Goal: Complete application form

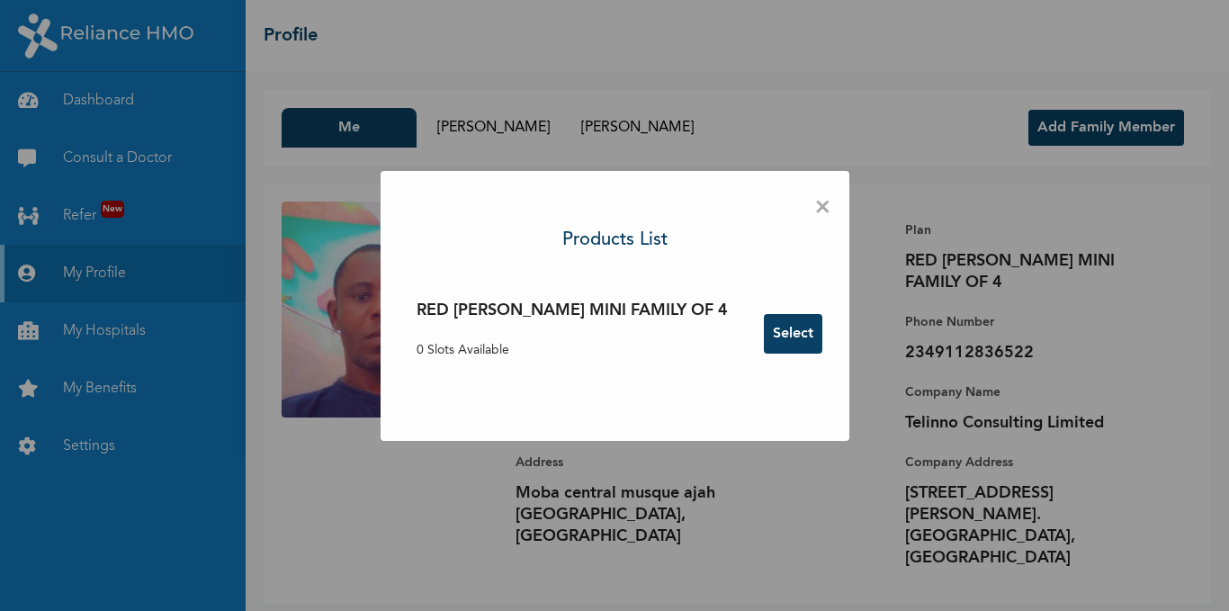
click at [764, 336] on button "Select" at bounding box center [793, 334] width 58 height 40
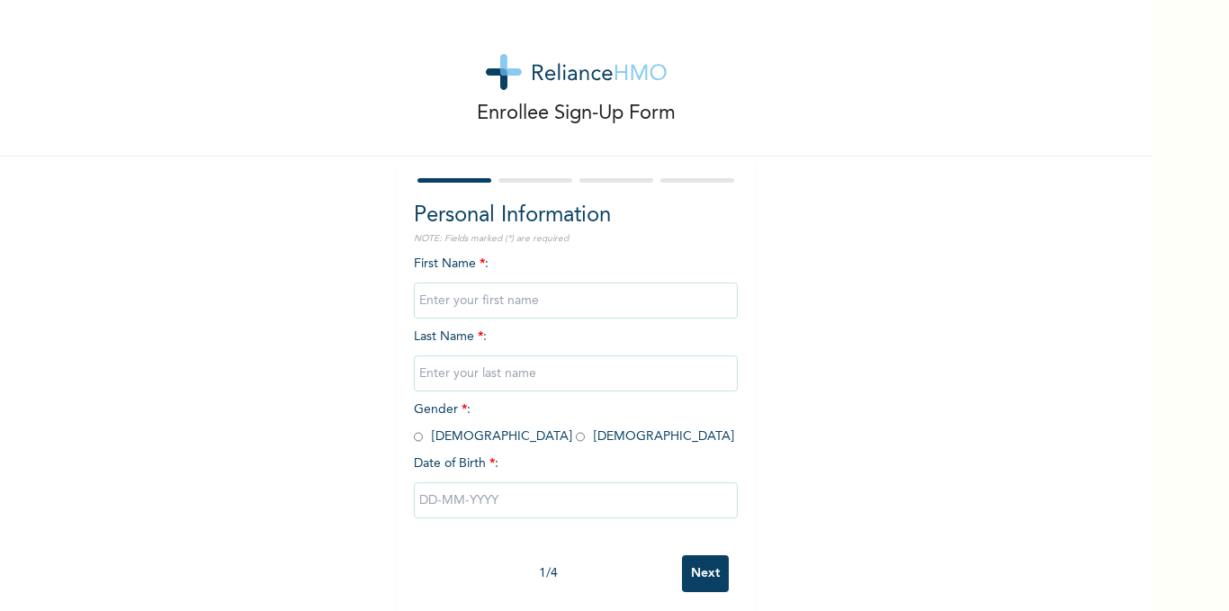
click at [547, 306] on input "text" at bounding box center [576, 300] width 324 height 36
type input "SARA"
click at [550, 377] on input "text" at bounding box center [576, 373] width 324 height 36
type input "ZEKERI"
click at [576, 438] on input "radio" at bounding box center [580, 436] width 9 height 17
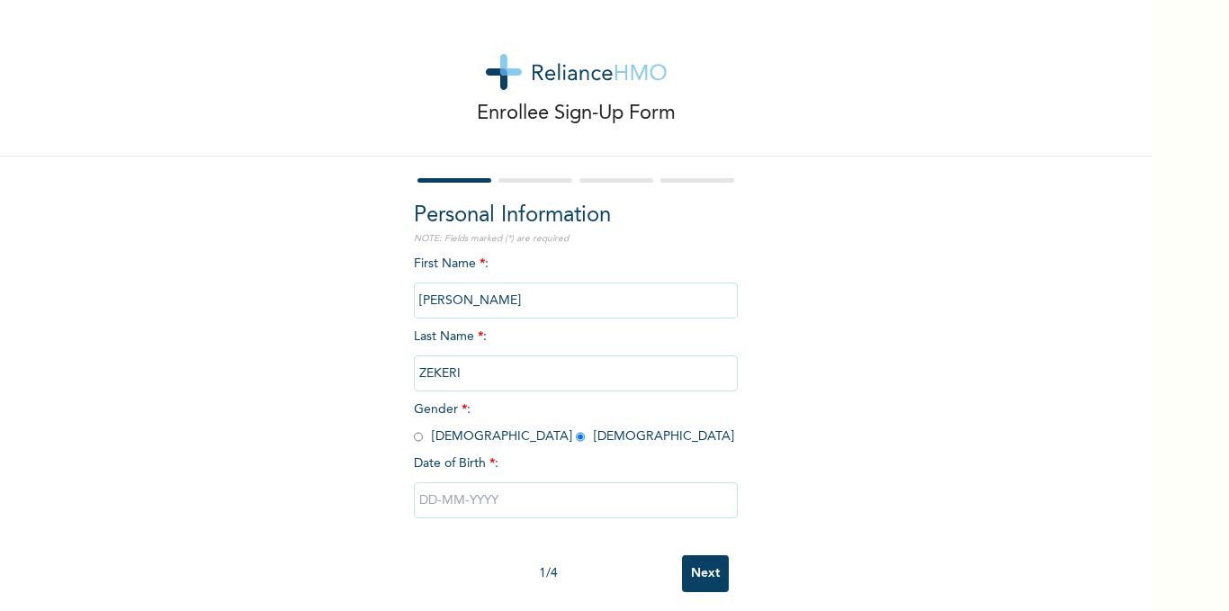
radio input "true"
click at [513, 498] on input "text" at bounding box center [576, 500] width 324 height 36
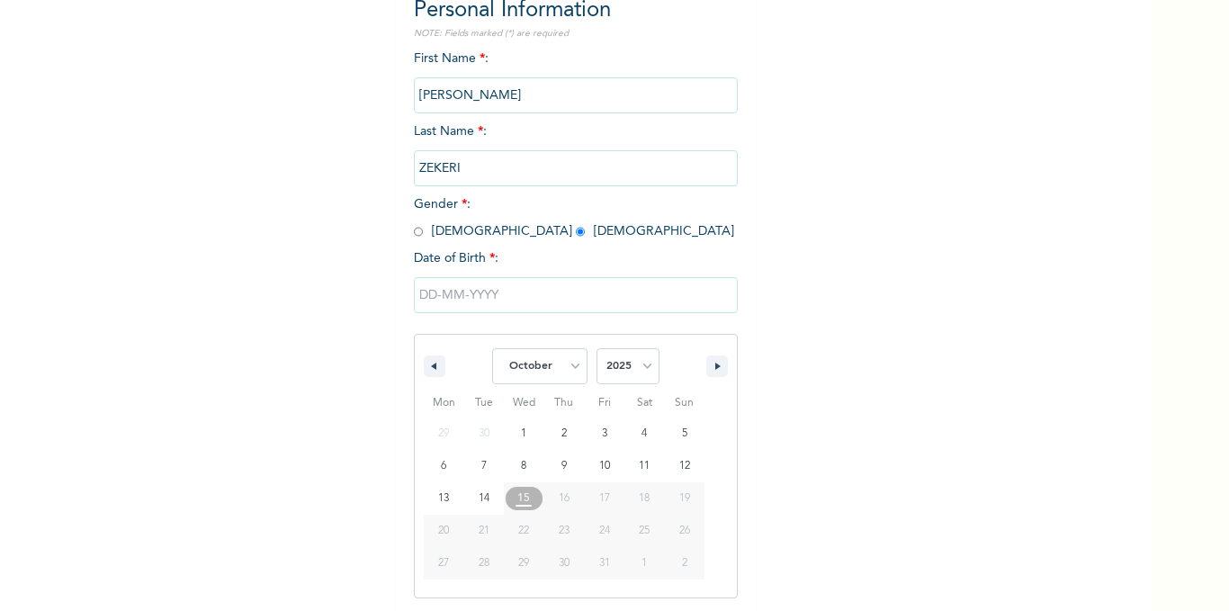
scroll to position [207, 0]
click at [713, 361] on button "button" at bounding box center [717, 364] width 22 height 22
click at [424, 358] on button "button" at bounding box center [435, 364] width 22 height 22
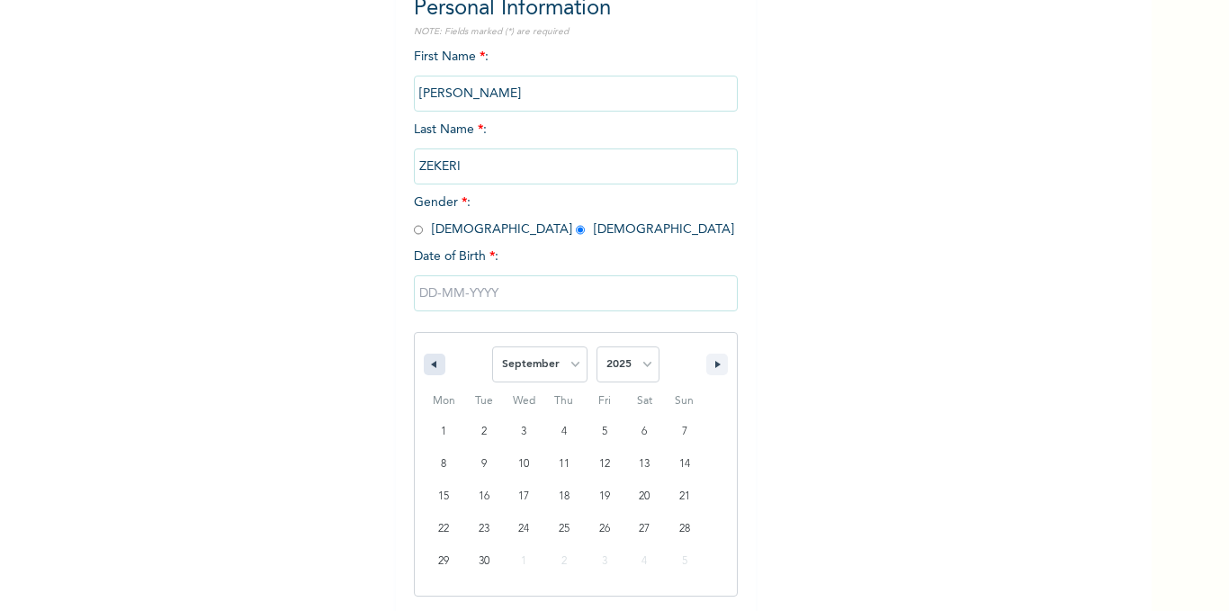
select select "7"
click at [623, 374] on select "2025 2024 2023 2022 2021 2020 2019 2018 2017 2016 2015 2014 2013 2012 2011 2010…" at bounding box center [627, 364] width 63 height 36
select select "1997"
click at [596, 347] on select "2025 2024 2023 2022 2021 2020 2019 2018 2017 2016 2015 2014 2013 2012 2011 2010…" at bounding box center [627, 364] width 63 height 36
click at [427, 362] on icon "button" at bounding box center [431, 364] width 9 height 7
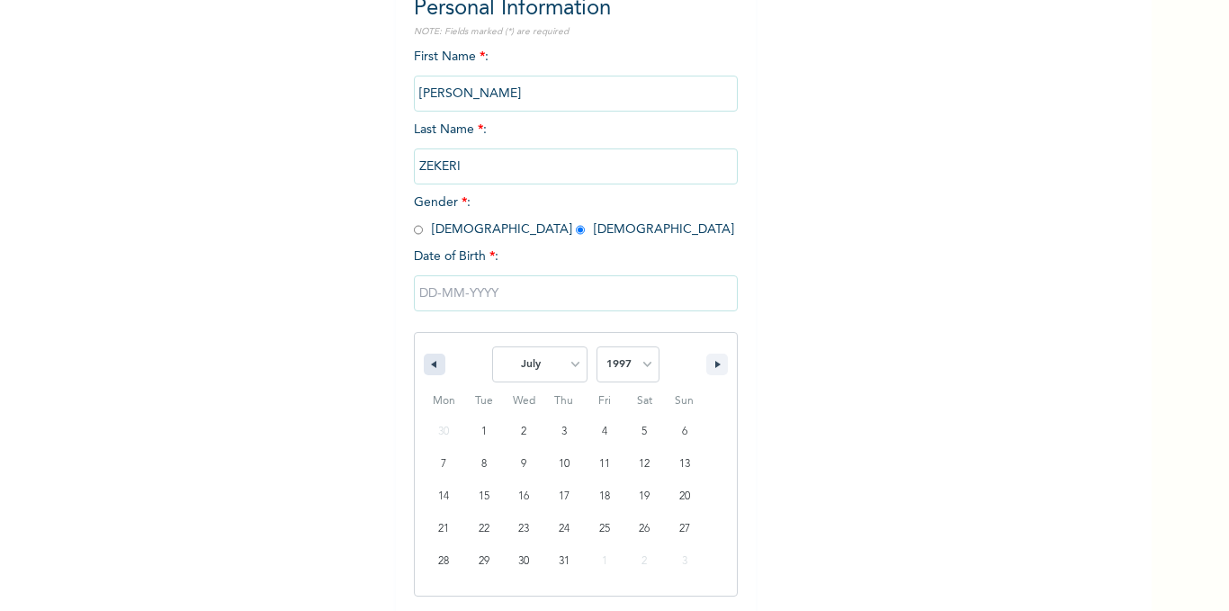
click at [427, 362] on icon "button" at bounding box center [431, 364] width 9 height 7
click at [427, 364] on icon "button" at bounding box center [431, 364] width 9 height 7
select select "2"
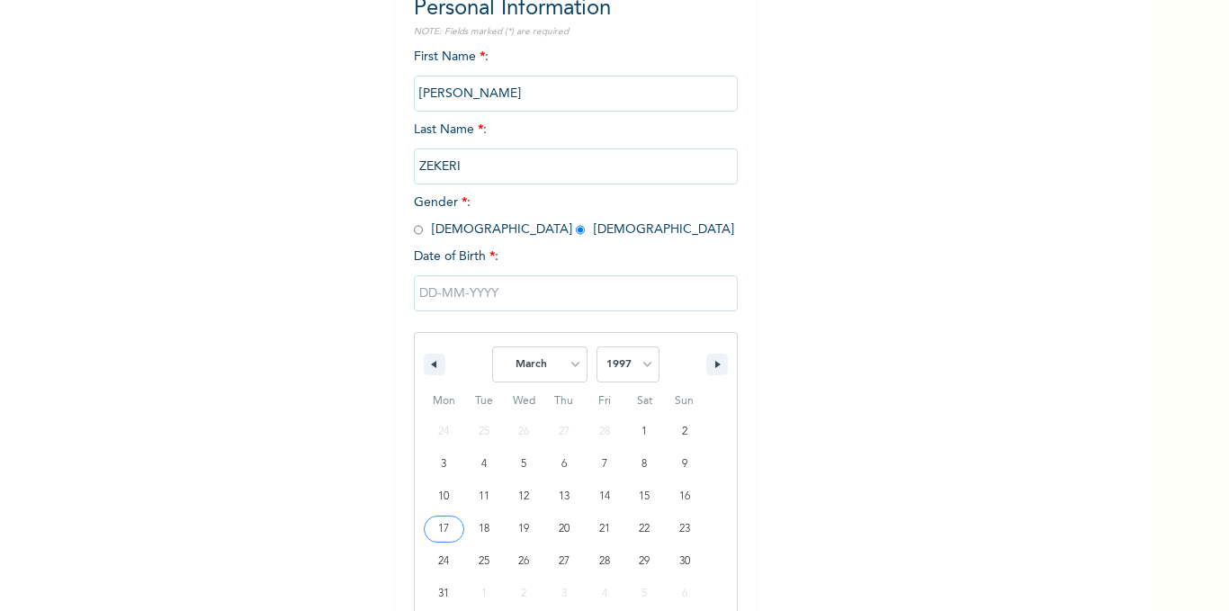
type input "03/17/1997"
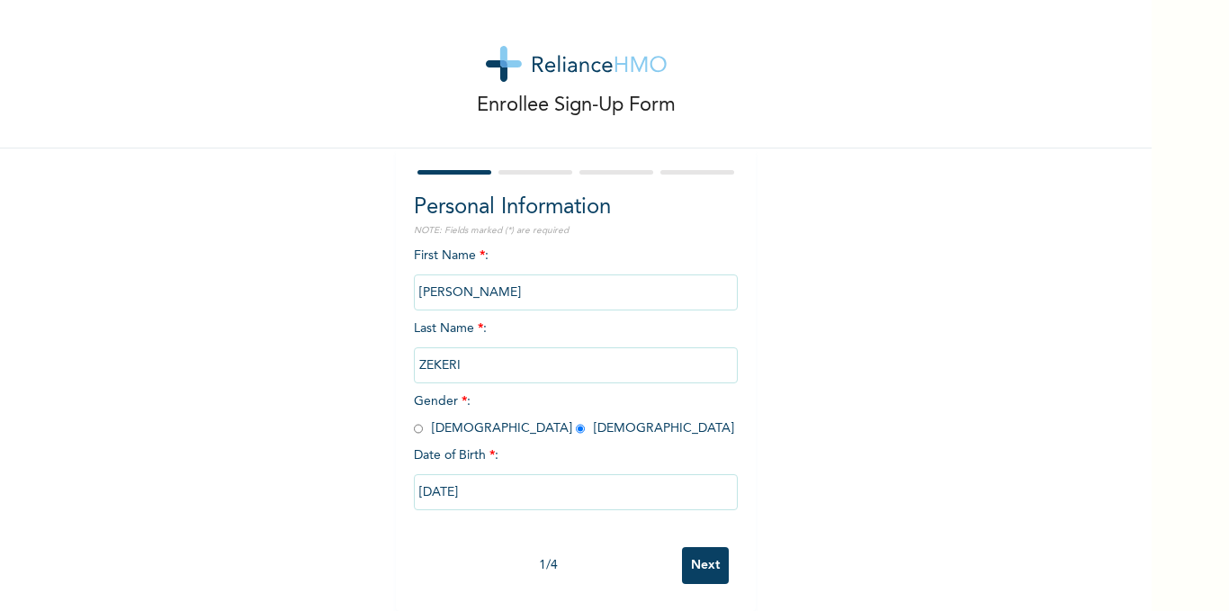
click at [713, 553] on input "Next" at bounding box center [705, 565] width 47 height 37
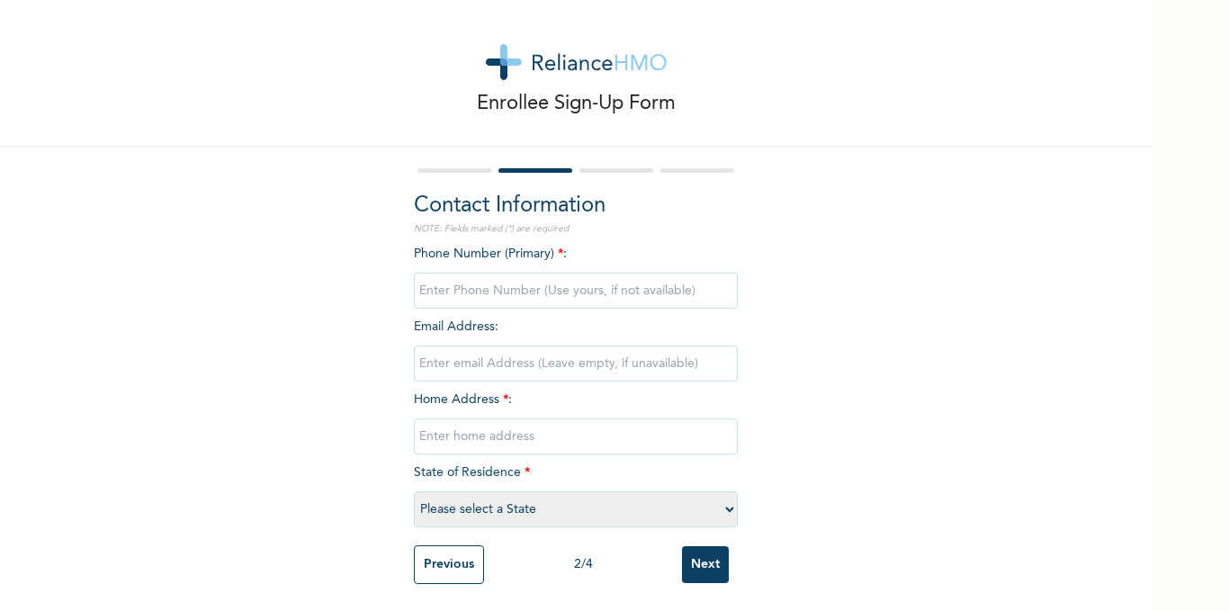
click at [414, 277] on input "phone" at bounding box center [576, 291] width 324 height 36
type input "09040490702"
click at [439, 345] on input "email" at bounding box center [576, 363] width 324 height 36
type input "M"
type input "mohammed.zekeri19@gmail.com"
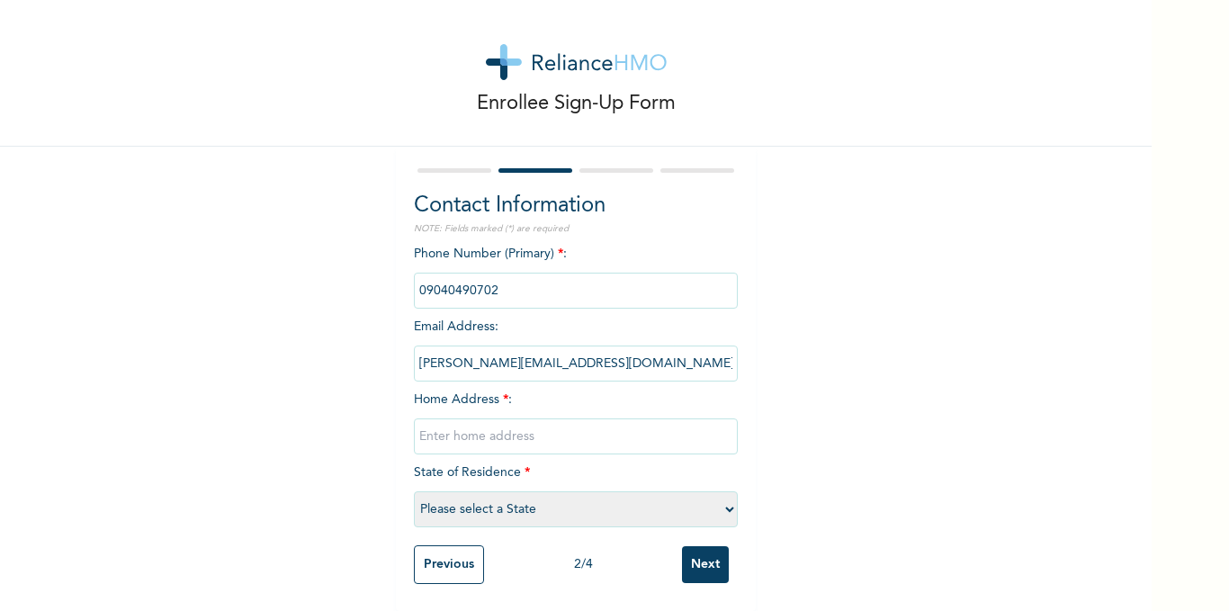
click at [552, 426] on input "text" at bounding box center [576, 436] width 324 height 36
type input "NO 57 ALLAHAJI ABA ST APAPA LAGOS"
click at [539, 463] on div "Phone Number (Primary) * : Email Address : mohammed.zekeri19@gmail.com Home Add…" at bounding box center [576, 390] width 324 height 291
click at [721, 492] on select "Please select a State Abia Abuja (FCT) Adamawa Akwa Ibom Anambra Bauchi Bayelsa…" at bounding box center [576, 509] width 324 height 36
select select "25"
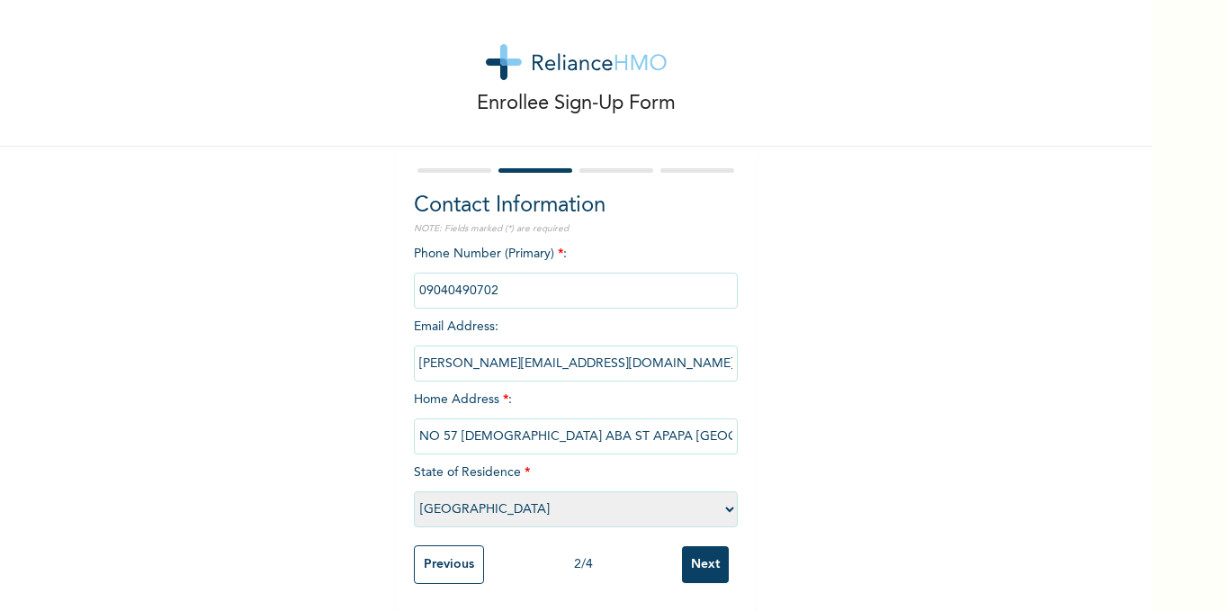
click at [414, 491] on select "Please select a State Abia Abuja (FCT) Adamawa Akwa Ibom Anambra Bauchi Bayelsa…" at bounding box center [576, 509] width 324 height 36
click at [701, 550] on input "Next" at bounding box center [705, 564] width 47 height 37
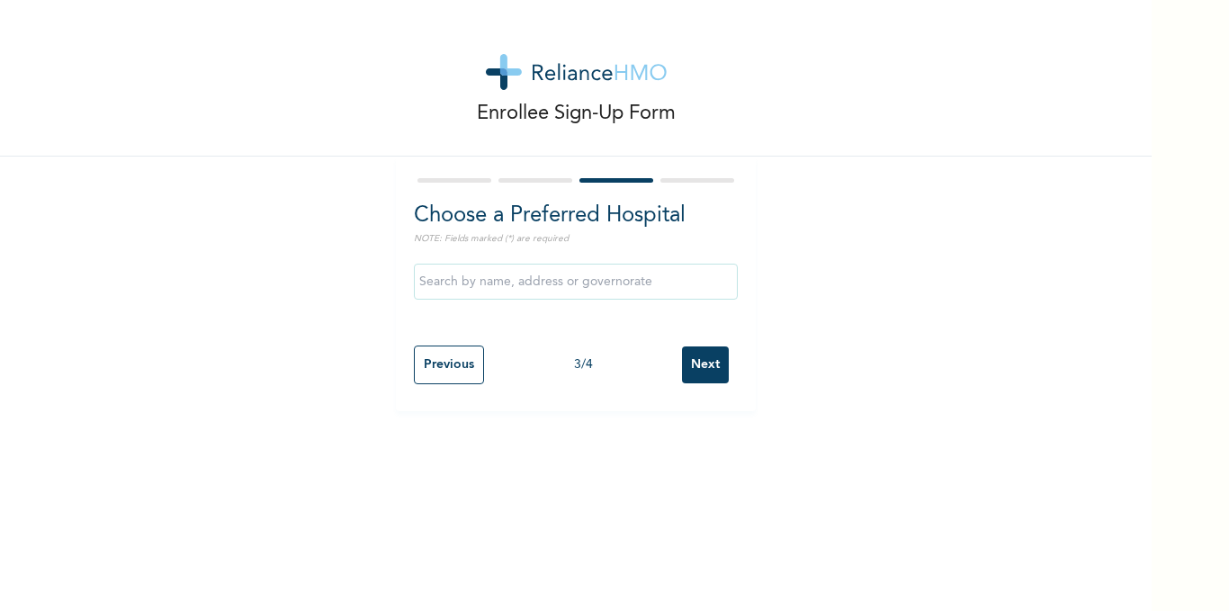
scroll to position [0, 0]
click at [701, 550] on div "Enrollee Sign-Up Form Choose a Preferred Hospital NOTE: Fields marked (*) are r…" at bounding box center [575, 305] width 1151 height 611
click at [666, 278] on input "text" at bounding box center [576, 282] width 324 height 36
type input "* APAPA LAGOS"
click at [706, 365] on input "Next" at bounding box center [705, 364] width 47 height 37
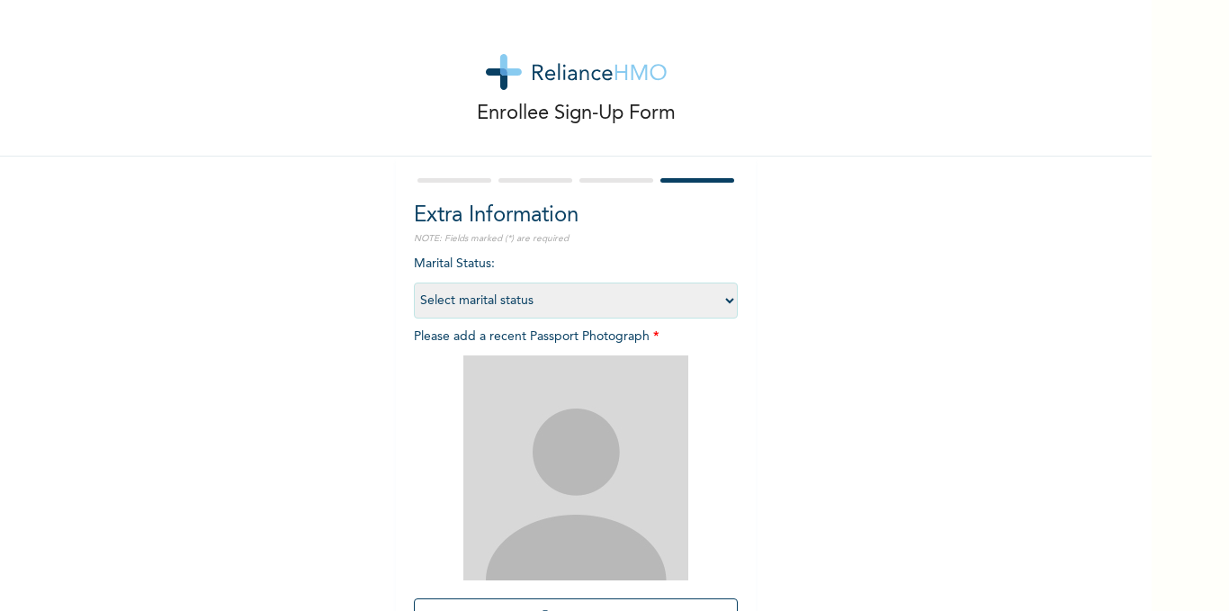
click at [719, 294] on select "Select marital status Single Married Divorced Widow/Widower" at bounding box center [576, 300] width 324 height 36
select select "2"
click at [414, 282] on select "Select marital status Single Married Divorced Widow/Widower" at bounding box center [576, 300] width 324 height 36
click at [645, 419] on img at bounding box center [575, 467] width 225 height 225
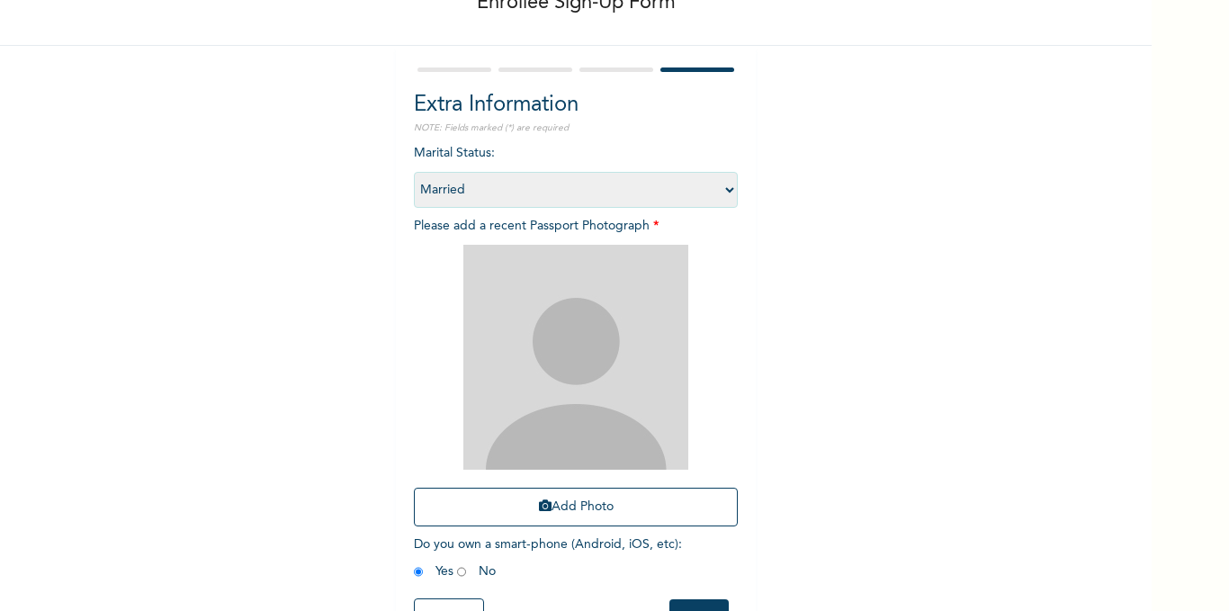
scroll to position [144, 0]
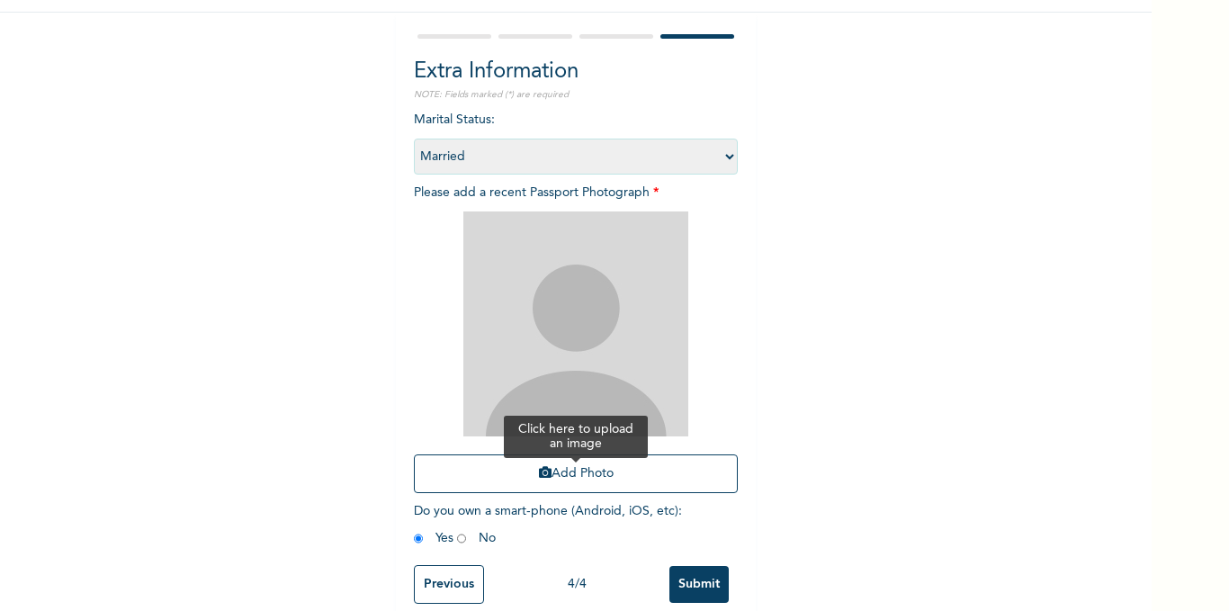
click at [600, 471] on button "Add Photo" at bounding box center [576, 473] width 324 height 39
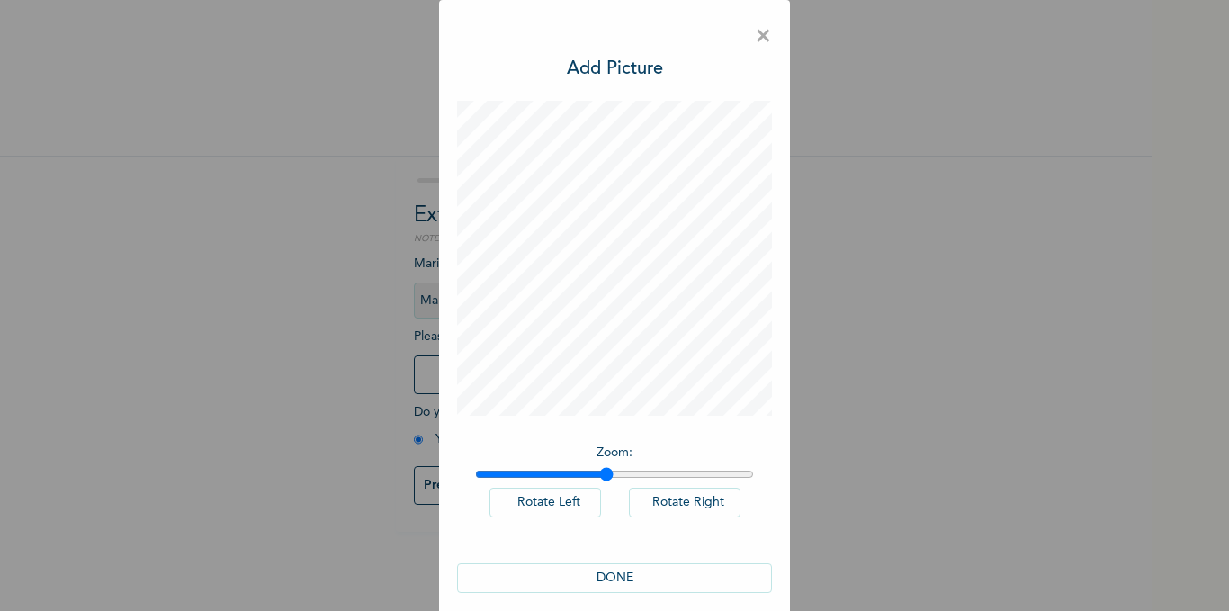
click at [600, 468] on input "range" at bounding box center [614, 474] width 279 height 14
click at [575, 472] on input "range" at bounding box center [614, 474] width 279 height 14
click at [559, 469] on input "range" at bounding box center [614, 474] width 279 height 14
click at [604, 494] on div "Zoom : Rotate Left Rotate Right DONE" at bounding box center [614, 356] width 315 height 510
drag, startPoint x: 604, startPoint y: 488, endPoint x: 600, endPoint y: 448, distance: 40.6
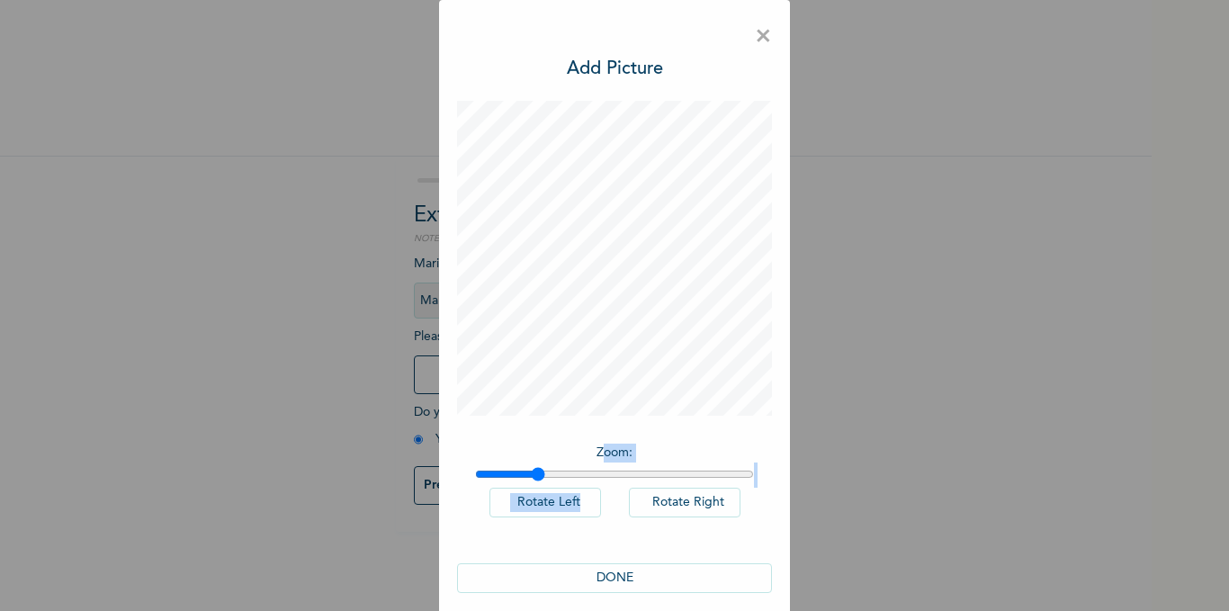
click at [600, 448] on div "Zoom : Rotate Left Rotate Right" at bounding box center [614, 489] width 315 height 111
click at [511, 477] on input "range" at bounding box center [614, 474] width 279 height 14
type input "1.1"
click at [501, 477] on input "range" at bounding box center [614, 474] width 279 height 14
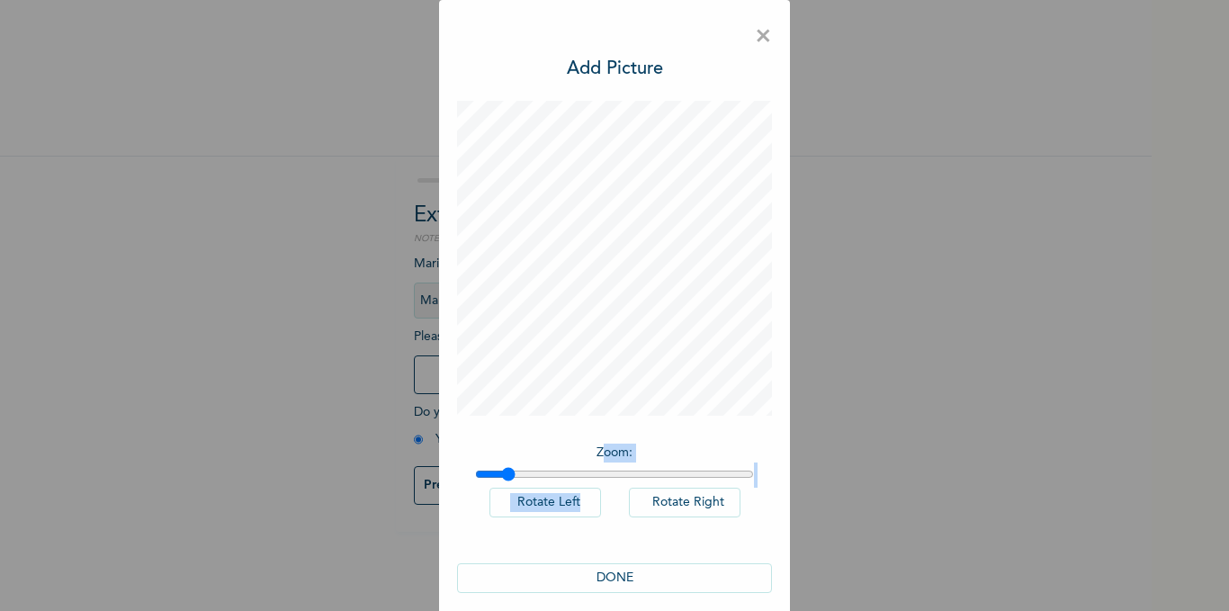
click at [495, 476] on input "range" at bounding box center [614, 474] width 279 height 14
click at [604, 583] on button "DONE" at bounding box center [614, 578] width 315 height 30
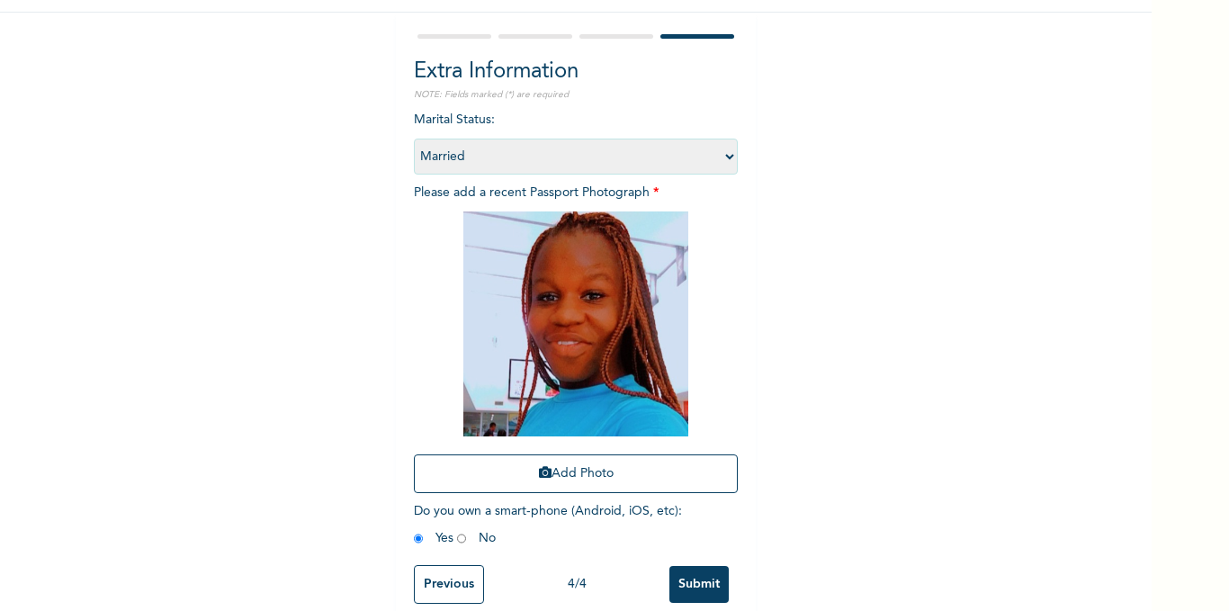
scroll to position [177, 0]
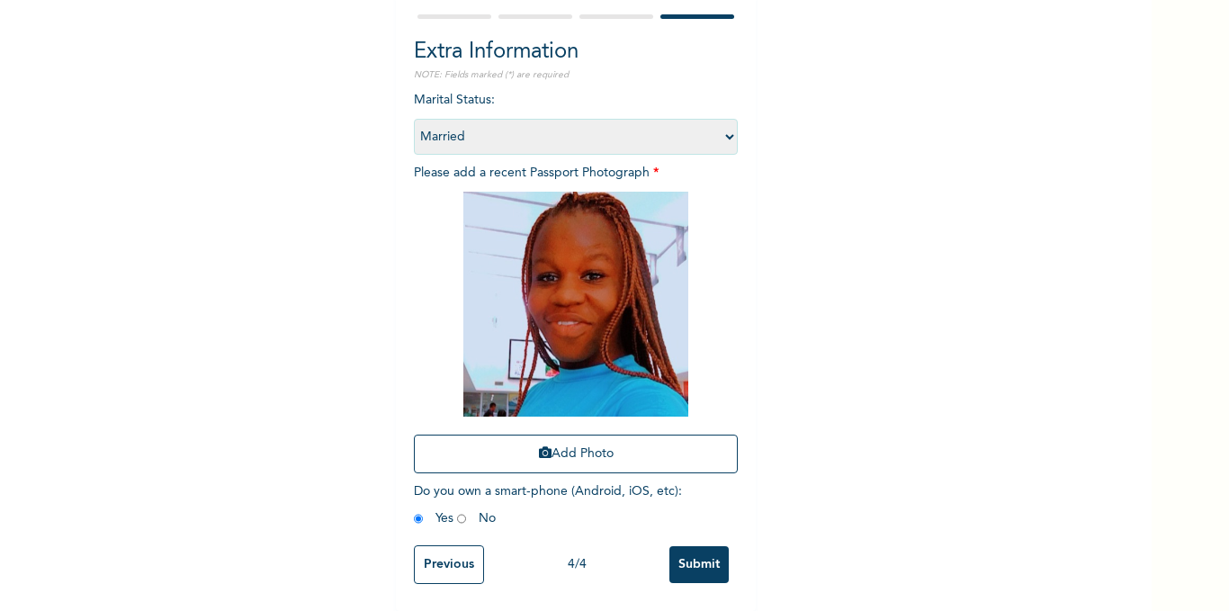
click at [691, 546] on input "Submit" at bounding box center [698, 564] width 59 height 37
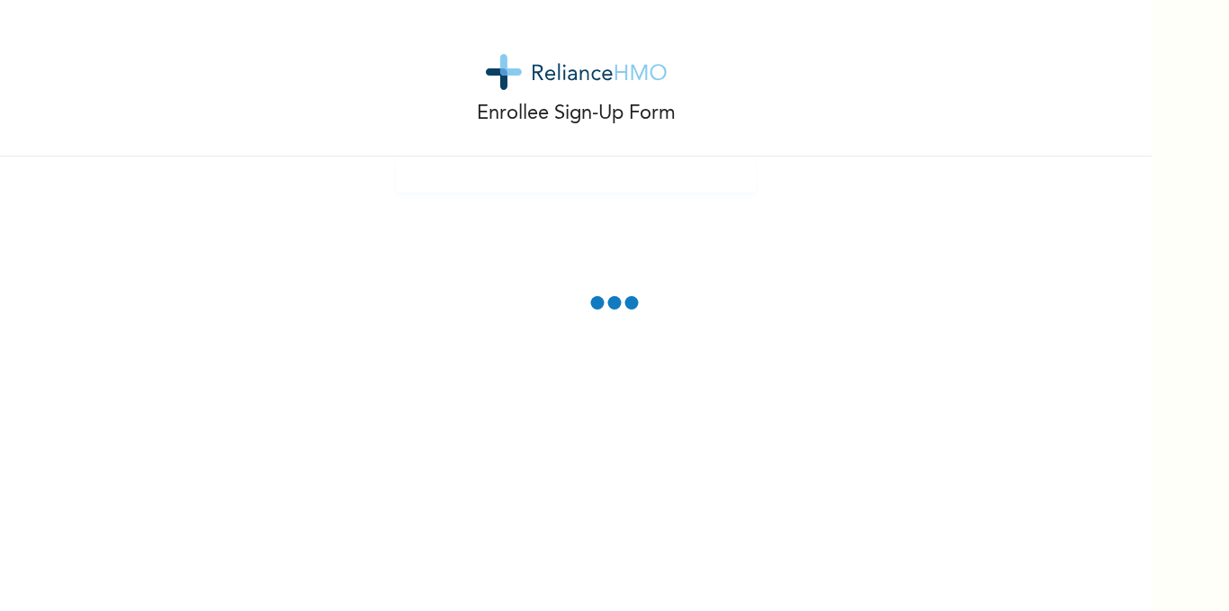
scroll to position [76, 0]
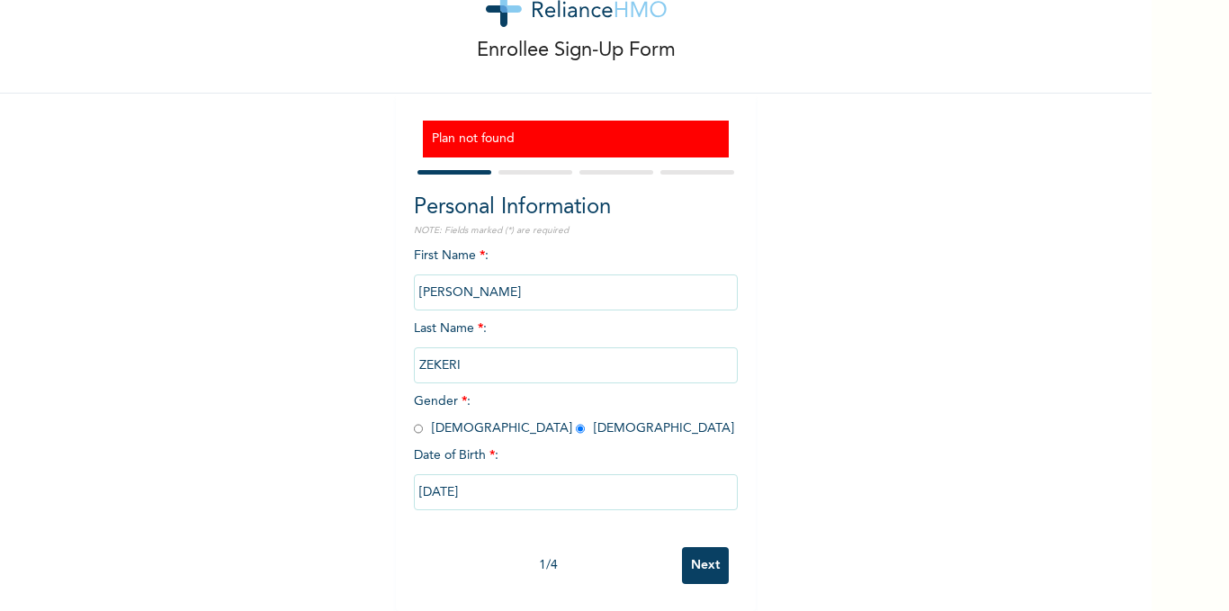
click at [700, 554] on input "Next" at bounding box center [705, 565] width 47 height 37
select select "25"
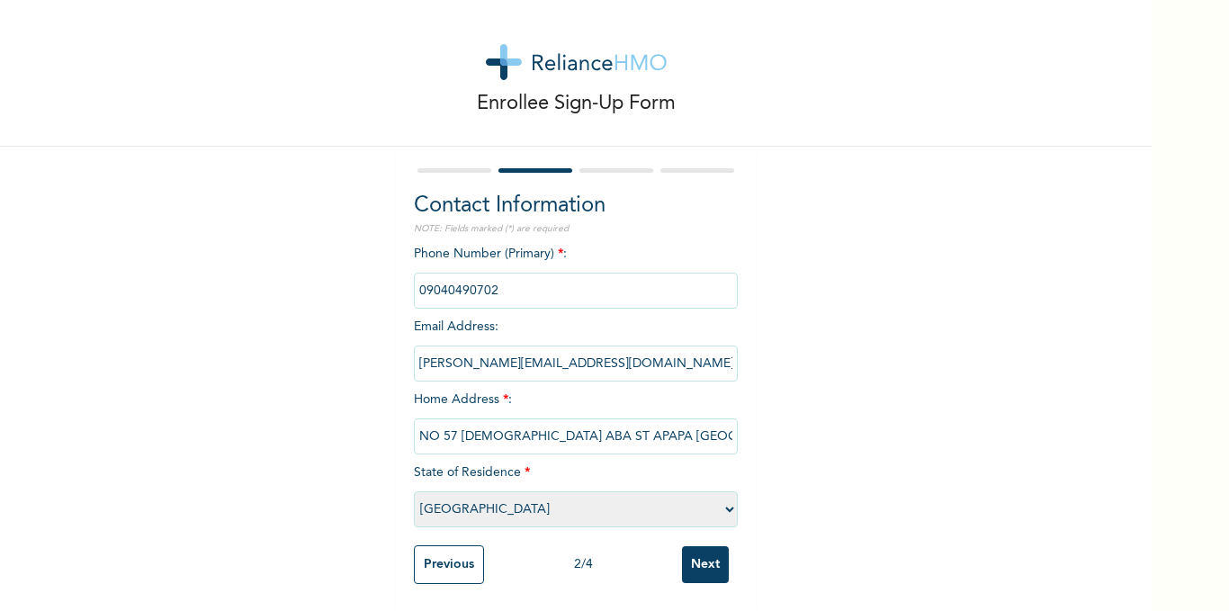
scroll to position [23, 0]
click at [700, 554] on input "Next" at bounding box center [705, 564] width 47 height 37
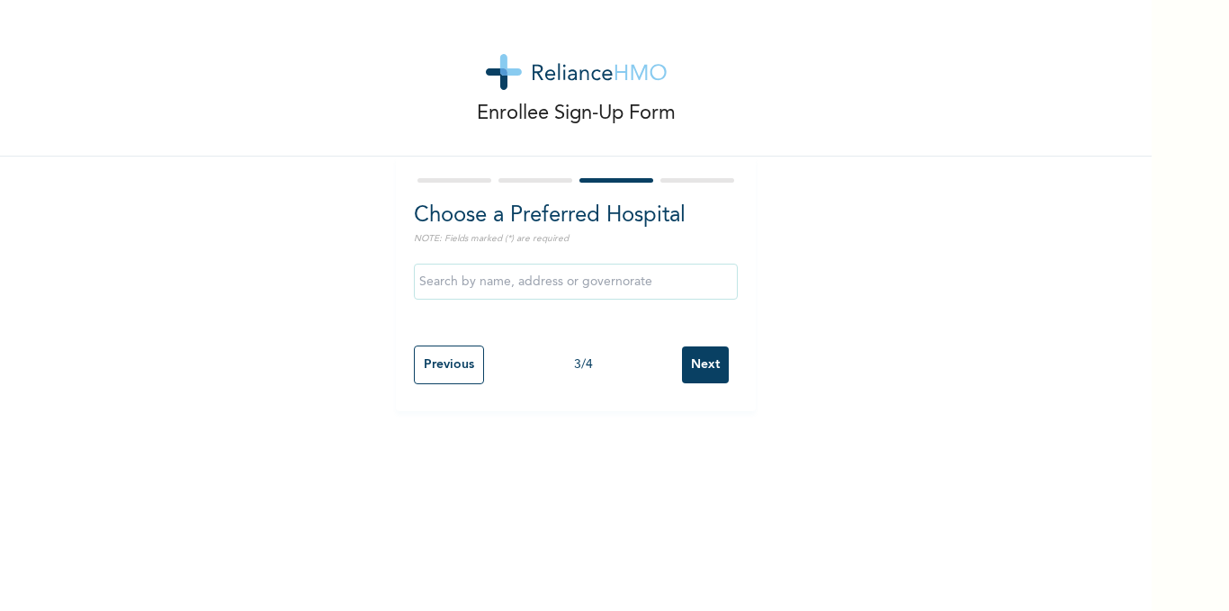
scroll to position [0, 0]
click at [638, 280] on input "text" at bounding box center [576, 282] width 324 height 36
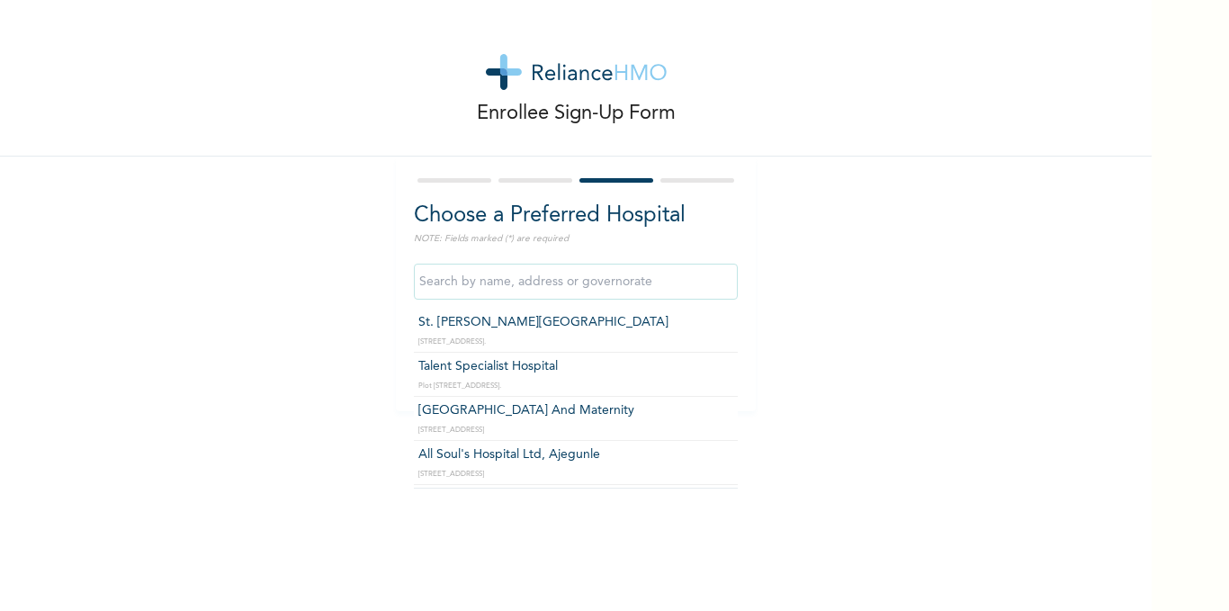
scroll to position [1095, 0]
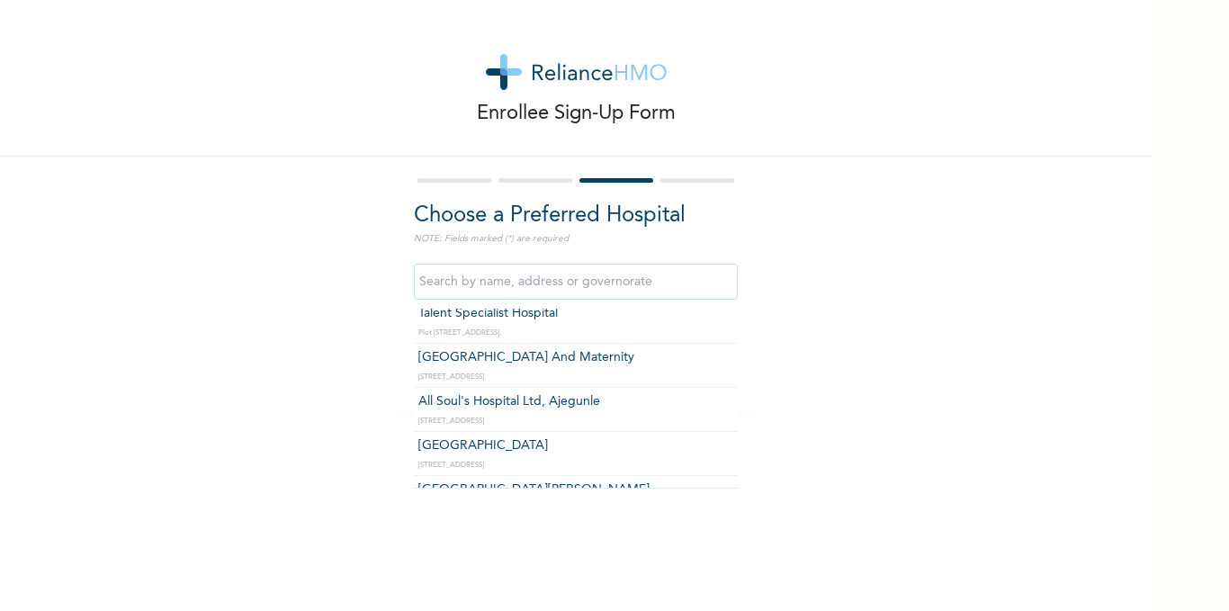
type input "All Soul's Hospital Ltd, Ajegunle"
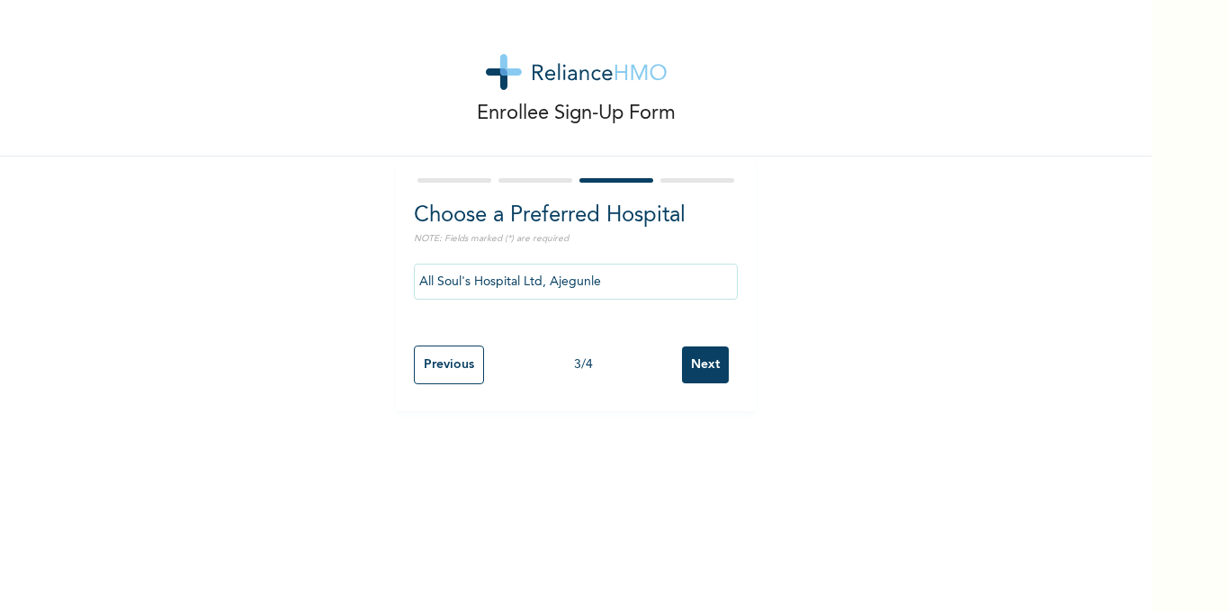
click at [705, 360] on input "Next" at bounding box center [705, 364] width 47 height 37
select select "2"
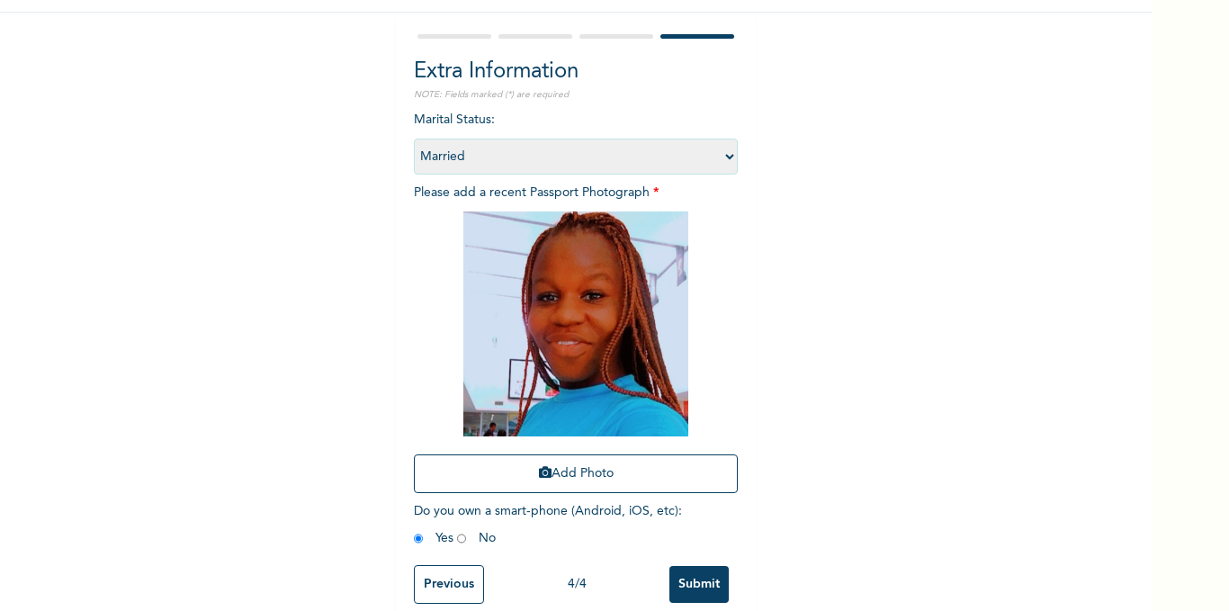
scroll to position [177, 0]
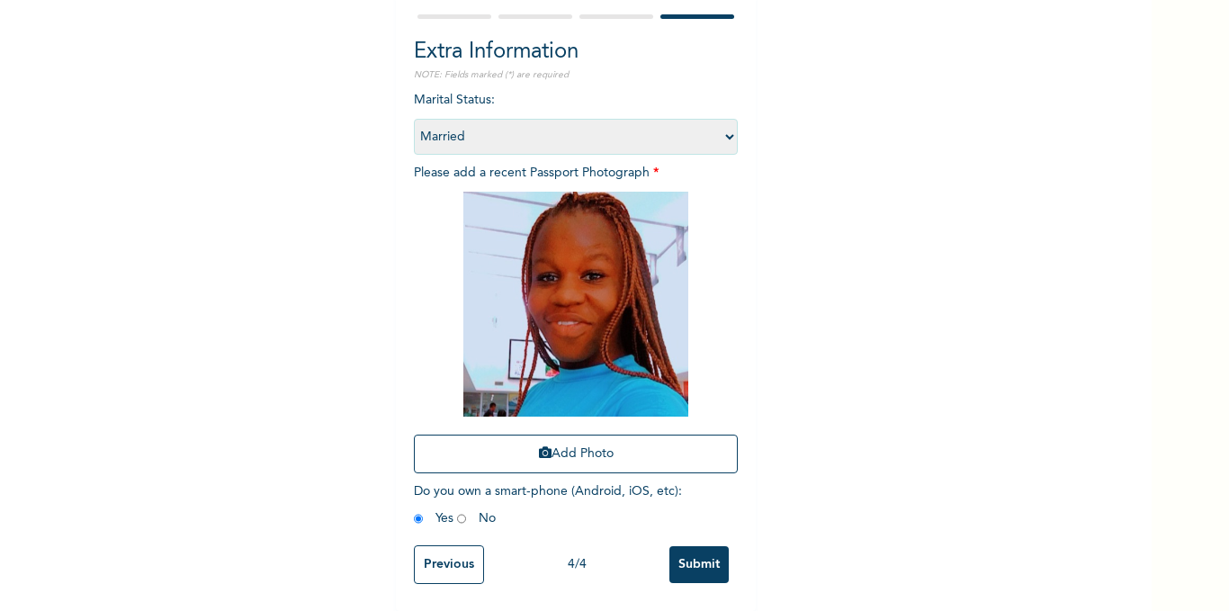
click at [702, 546] on input "Submit" at bounding box center [698, 564] width 59 height 37
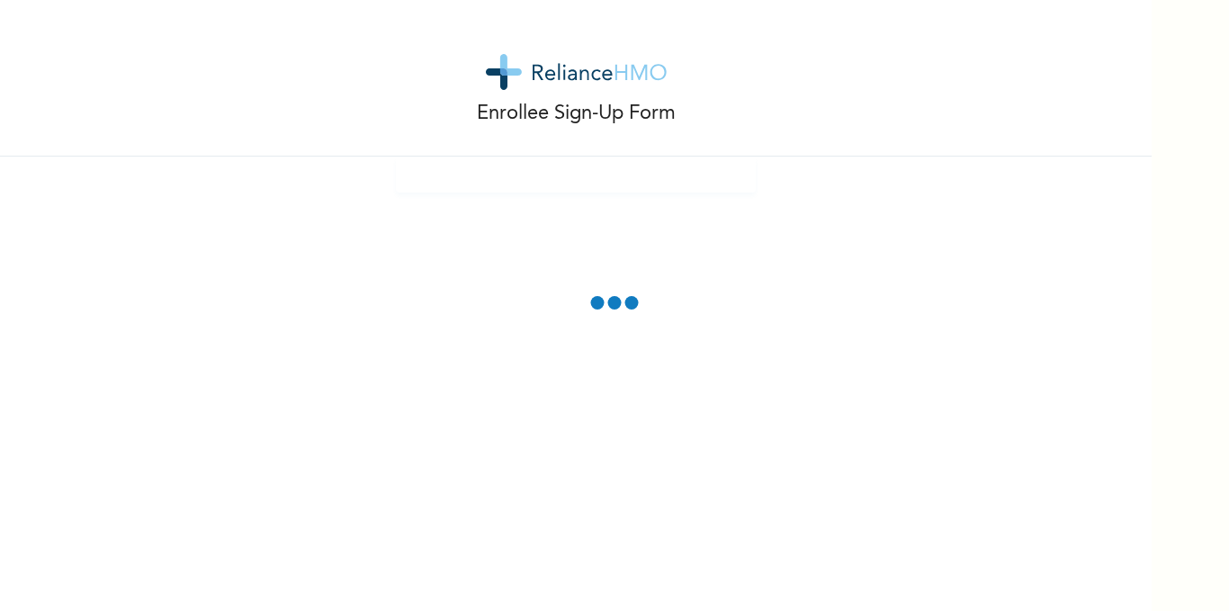
scroll to position [76, 0]
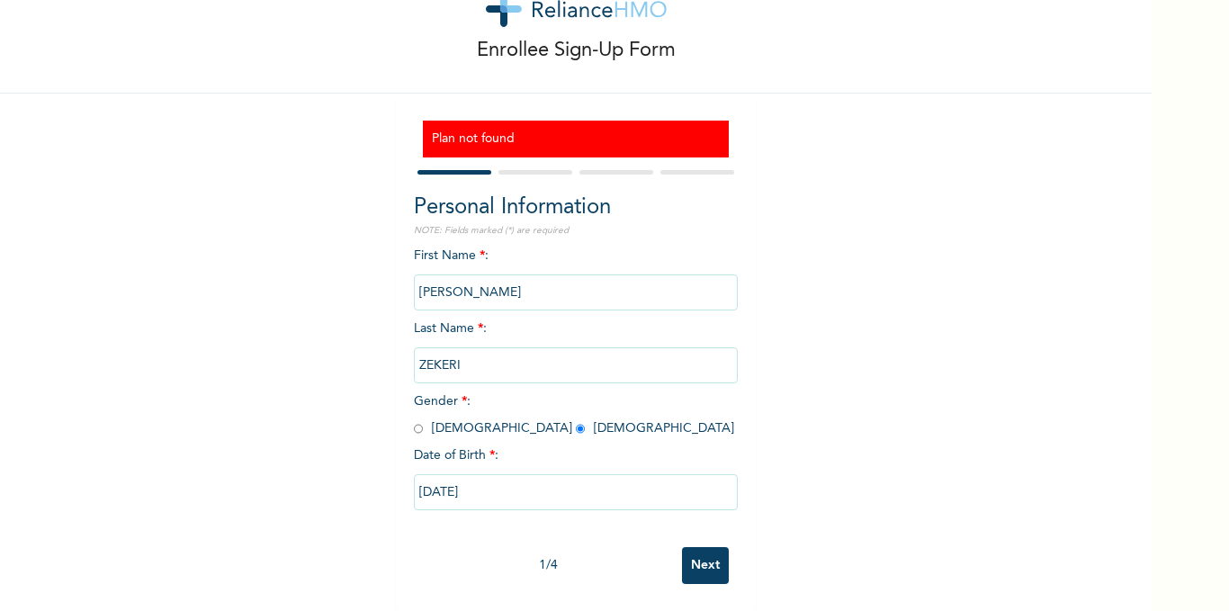
click at [696, 547] on input "Next" at bounding box center [705, 565] width 47 height 37
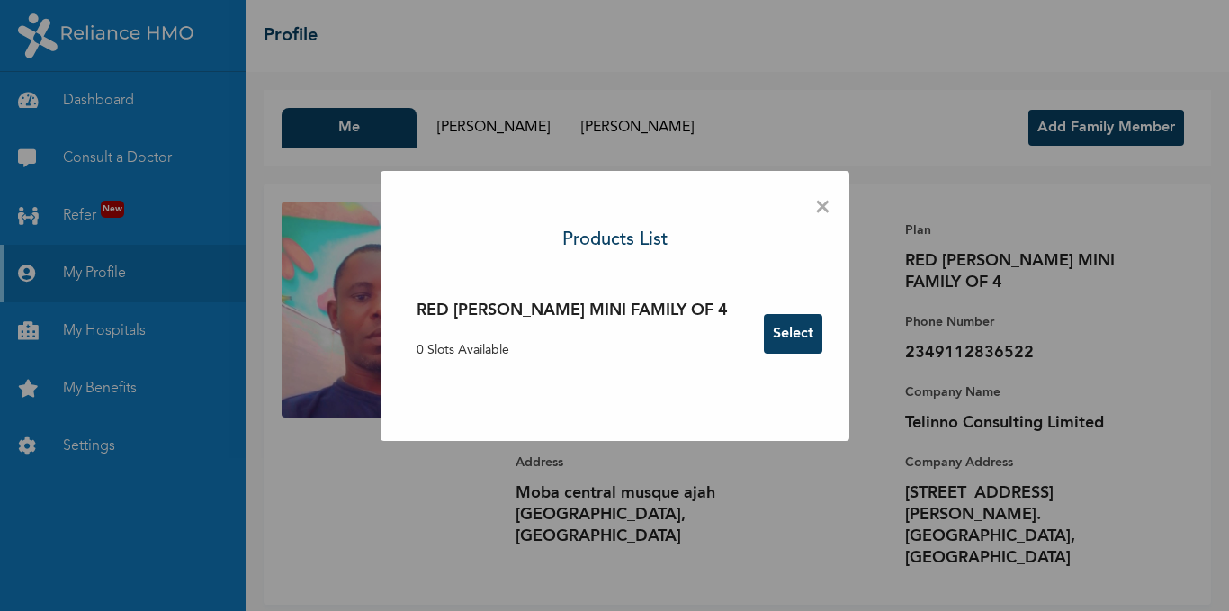
click at [814, 210] on span "×" at bounding box center [822, 208] width 17 height 38
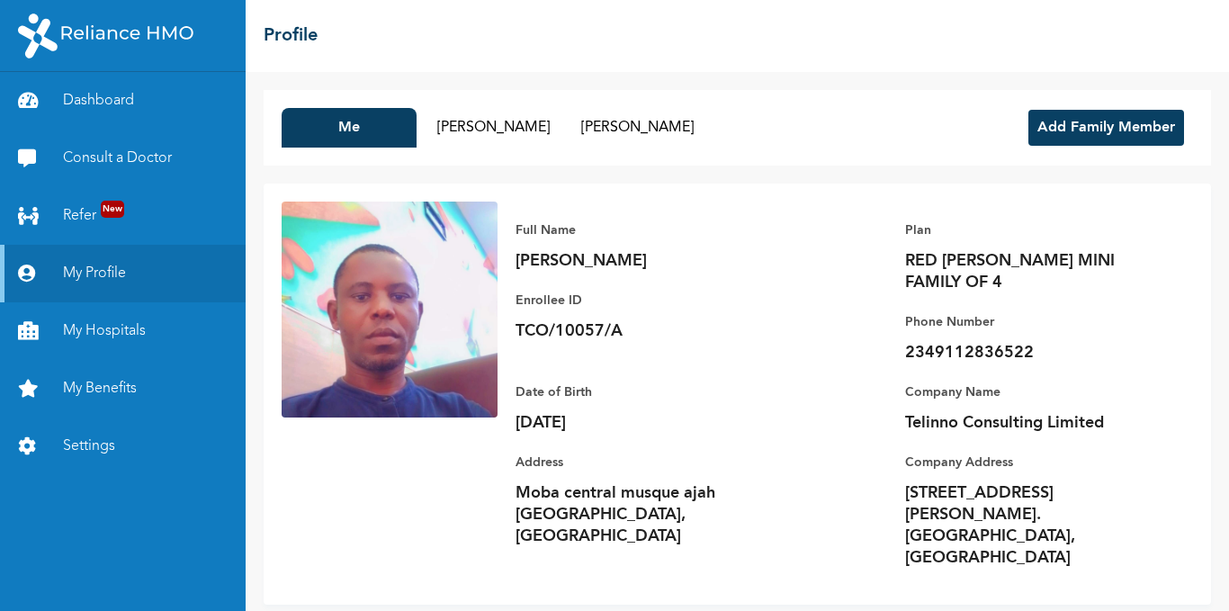
click at [1078, 132] on button "Add Family Member" at bounding box center [1106, 128] width 156 height 36
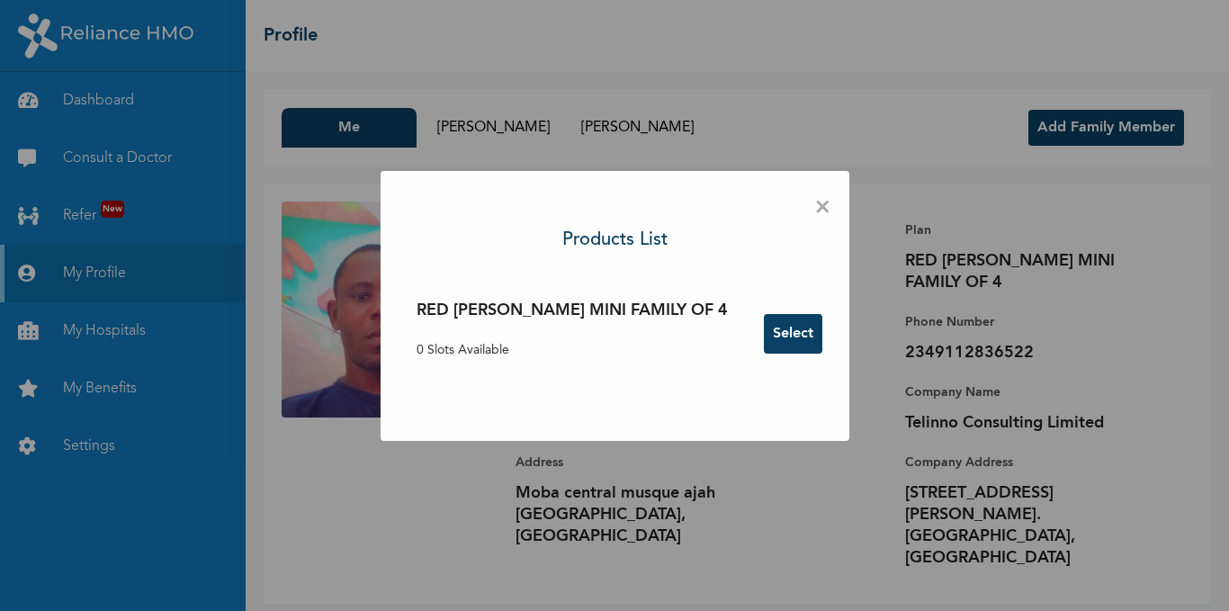
click at [770, 327] on button "Select" at bounding box center [793, 334] width 58 height 40
click at [814, 198] on span "×" at bounding box center [822, 208] width 17 height 38
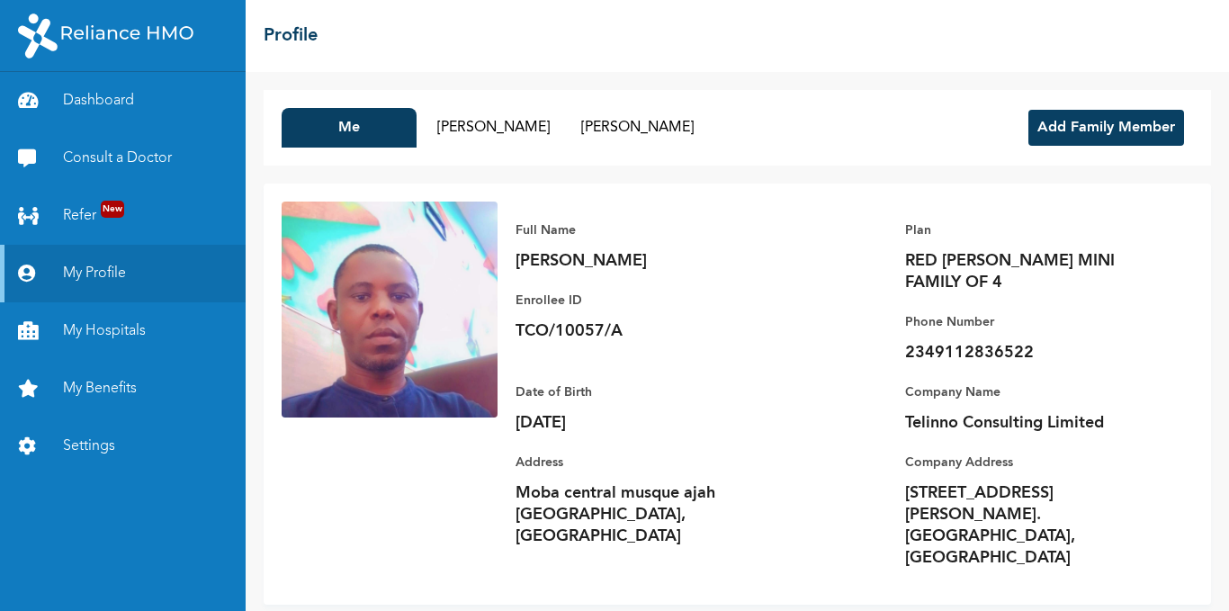
drag, startPoint x: 1171, startPoint y: 3, endPoint x: 839, endPoint y: 157, distance: 366.2
click at [839, 157] on div "Me [PERSON_NAME] [PERSON_NAME] Add Family Member" at bounding box center [737, 128] width 947 height 76
click at [953, 257] on p "RED [PERSON_NAME] MINI FAMILY OF 4" at bounding box center [1031, 271] width 252 height 43
click at [936, 381] on p "Company Name" at bounding box center [1031, 392] width 252 height 22
click at [328, 28] on div "☰ Profile" at bounding box center [737, 36] width 983 height 72
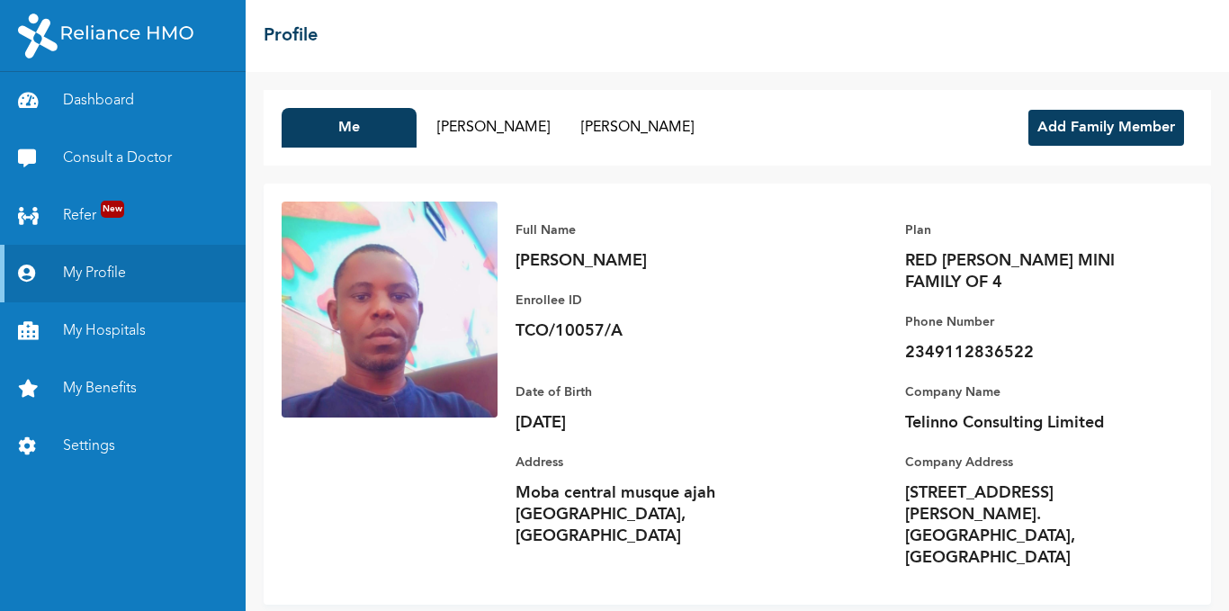
click at [328, 28] on div "☰ Profile" at bounding box center [737, 36] width 983 height 72
click at [498, 127] on button "[PERSON_NAME]" at bounding box center [492, 128] width 135 height 40
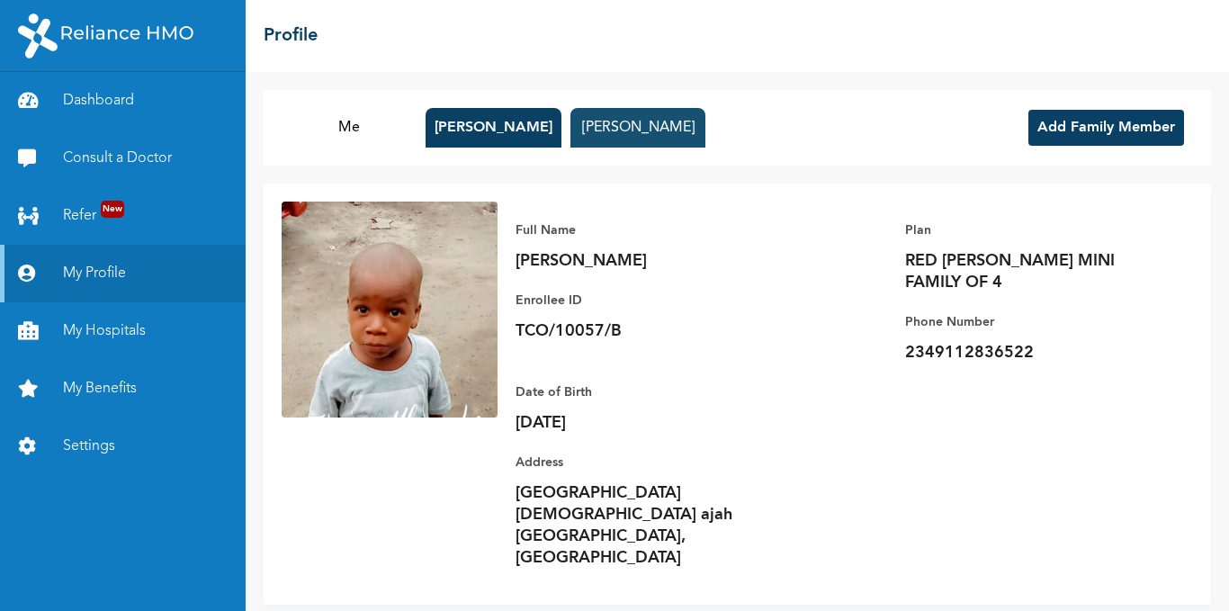
click at [672, 121] on button "[PERSON_NAME]" at bounding box center [637, 128] width 135 height 40
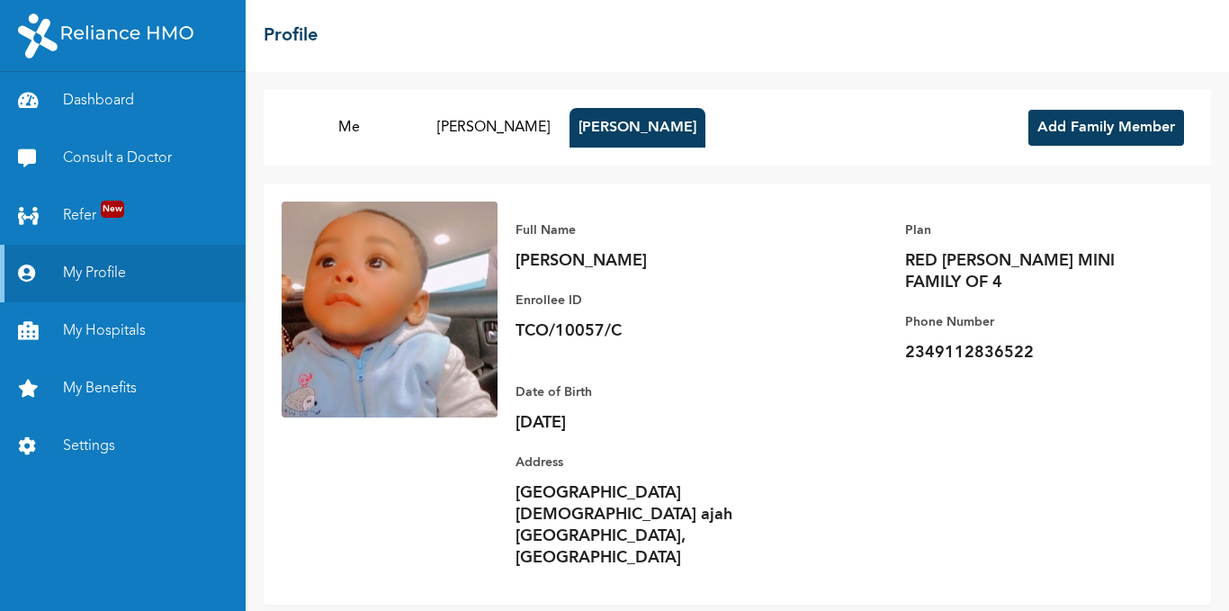
click at [1086, 124] on button "Add Family Member" at bounding box center [1106, 128] width 156 height 36
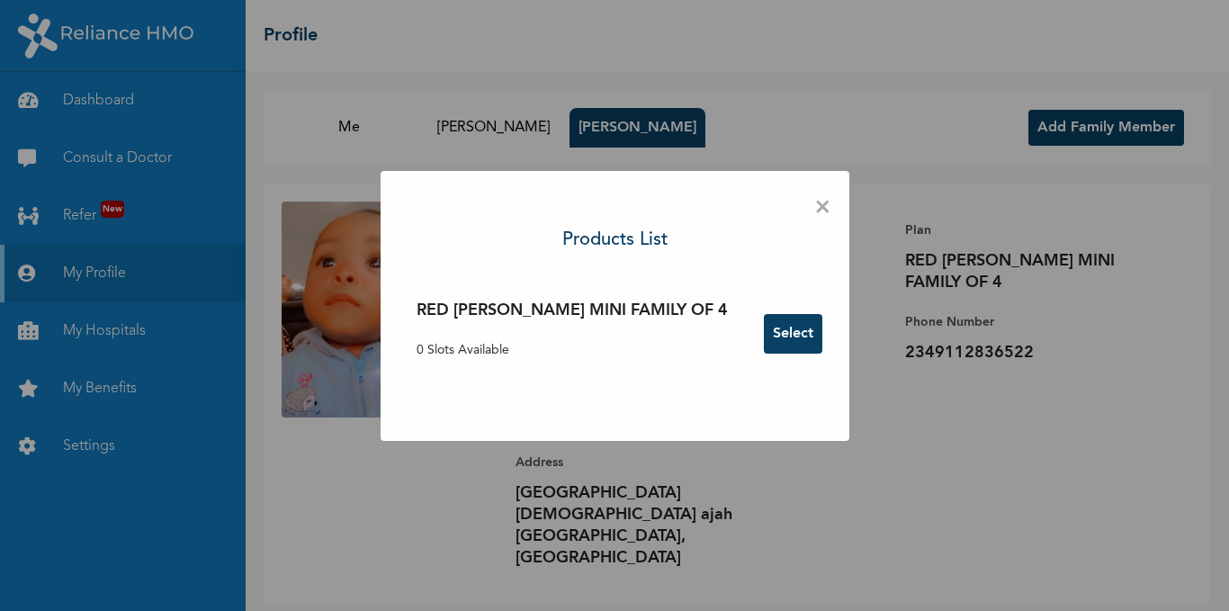
click at [814, 209] on span "×" at bounding box center [822, 208] width 17 height 38
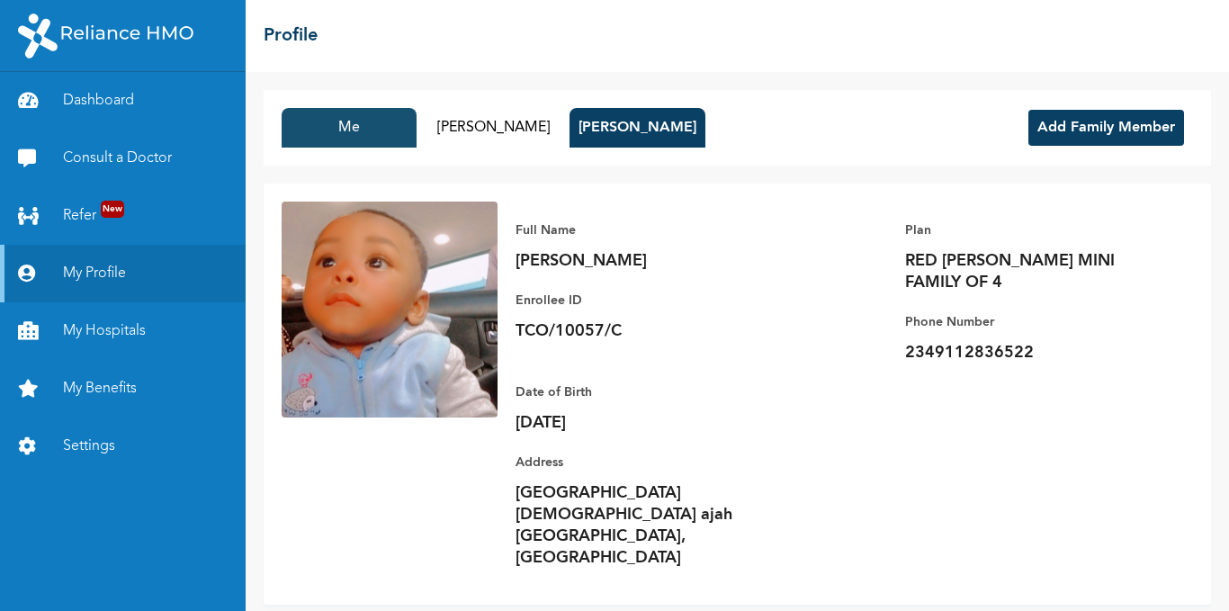
click at [349, 128] on button "Me" at bounding box center [349, 128] width 135 height 40
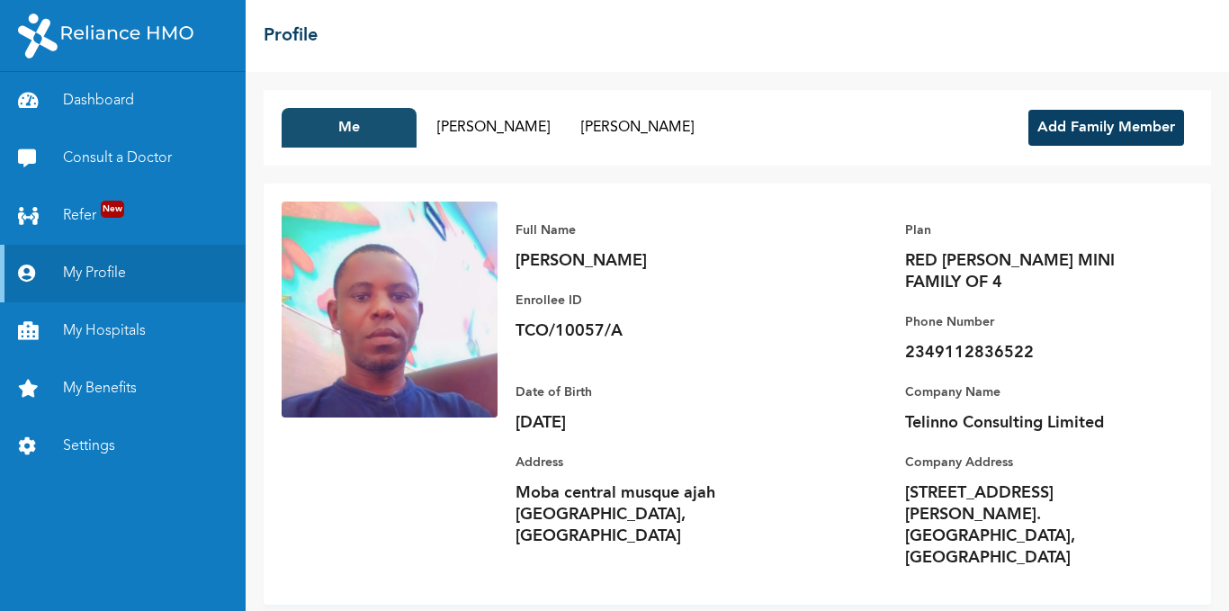
click at [349, 128] on button "Me" at bounding box center [349, 128] width 135 height 40
click at [108, 332] on link "My Hospitals" at bounding box center [123, 331] width 246 height 58
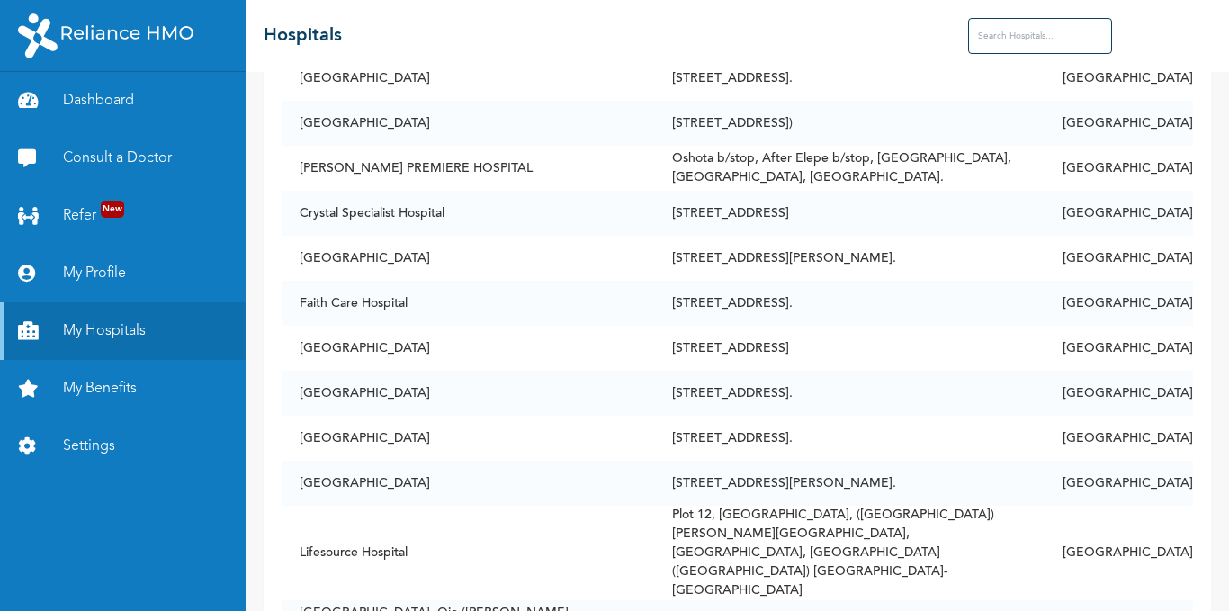
scroll to position [252, 0]
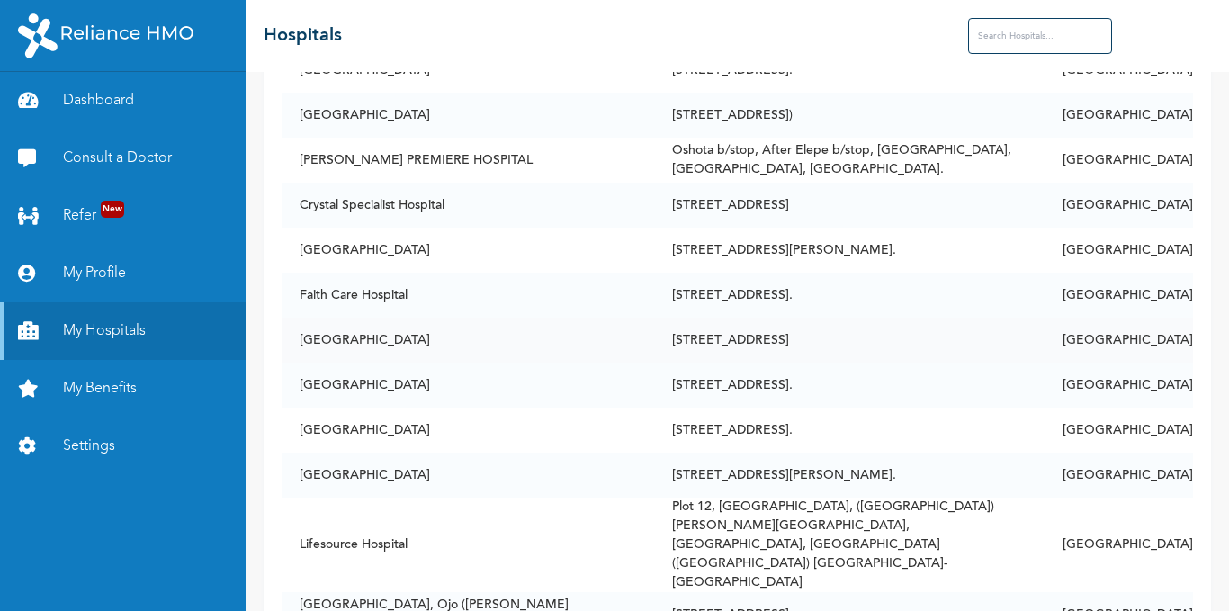
click at [814, 320] on td "[STREET_ADDRESS]" at bounding box center [849, 339] width 390 height 45
click at [815, 320] on td "[STREET_ADDRESS]" at bounding box center [849, 339] width 390 height 45
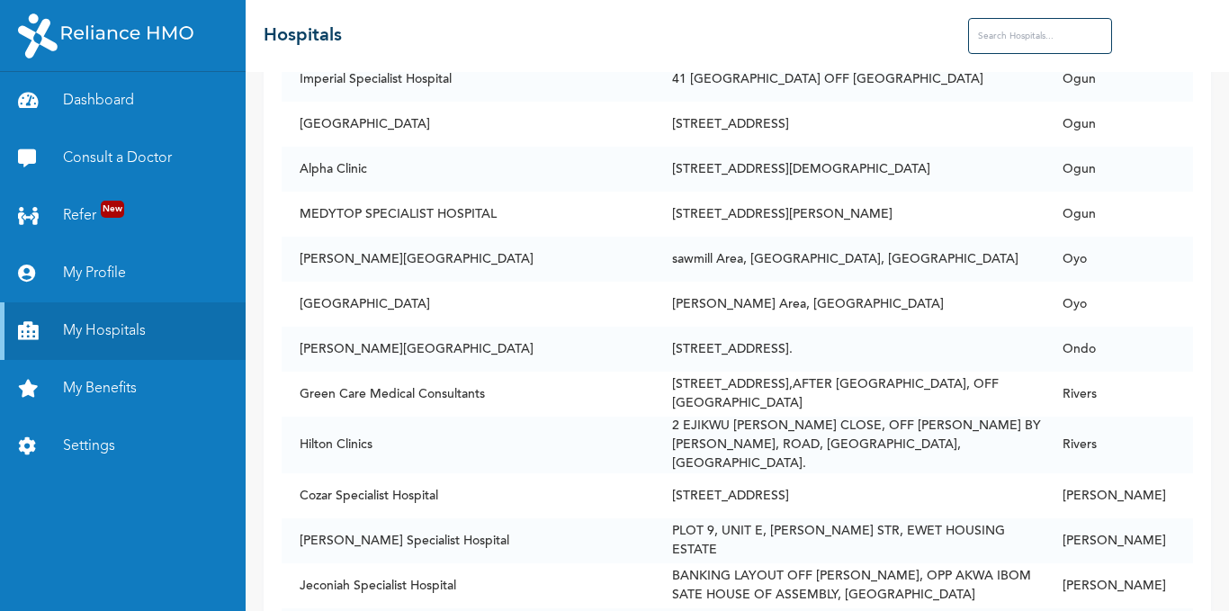
scroll to position [10509, 0]
click at [1018, 38] on input "text" at bounding box center [1040, 36] width 144 height 36
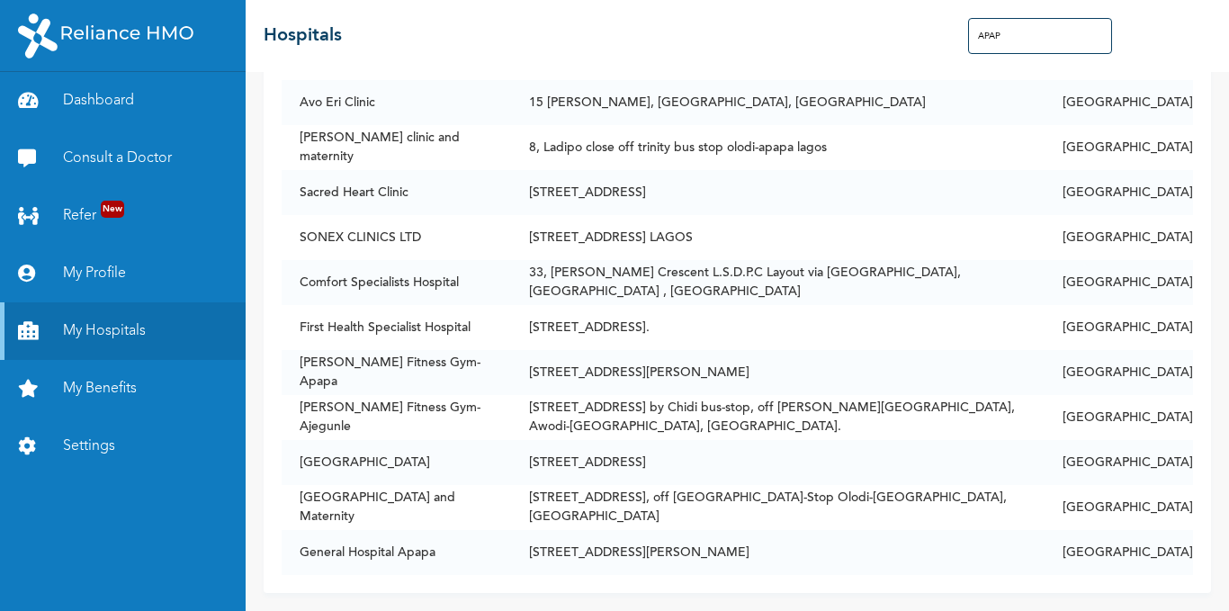
scroll to position [446, 0]
type input "APAPA"
drag, startPoint x: 101, startPoint y: 559, endPoint x: 108, endPoint y: 505, distance: 54.4
click at [108, 505] on div "Dashboard Consult a Doctor Refer New My Profile My Hospitals My Benefits Settin…" at bounding box center [123, 341] width 246 height 539
